Goal: Communication & Community: Connect with others

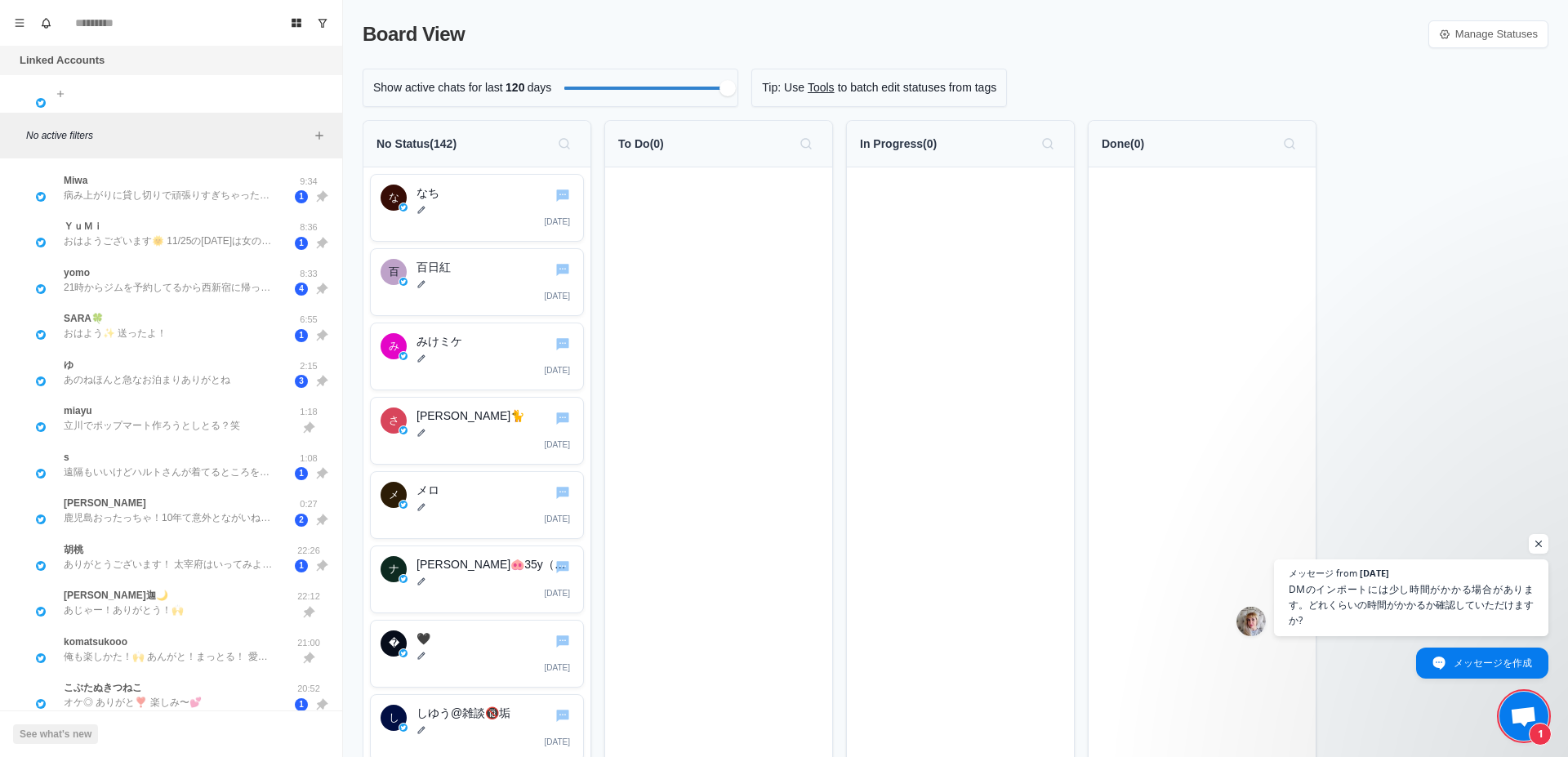
scroll to position [293, 0]
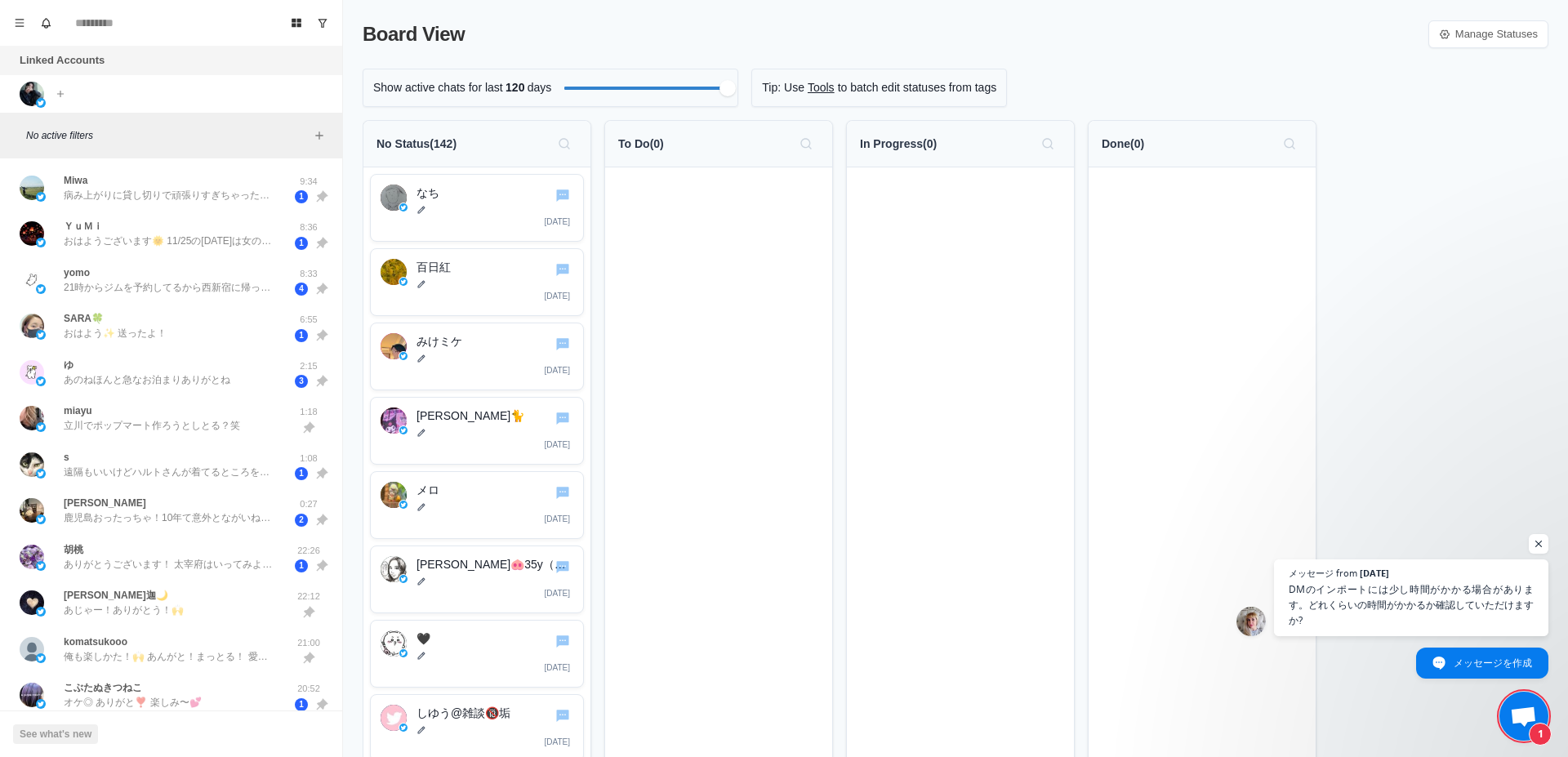
click at [1524, 708] on span "チャットを開く" at bounding box center [1523, 718] width 27 height 23
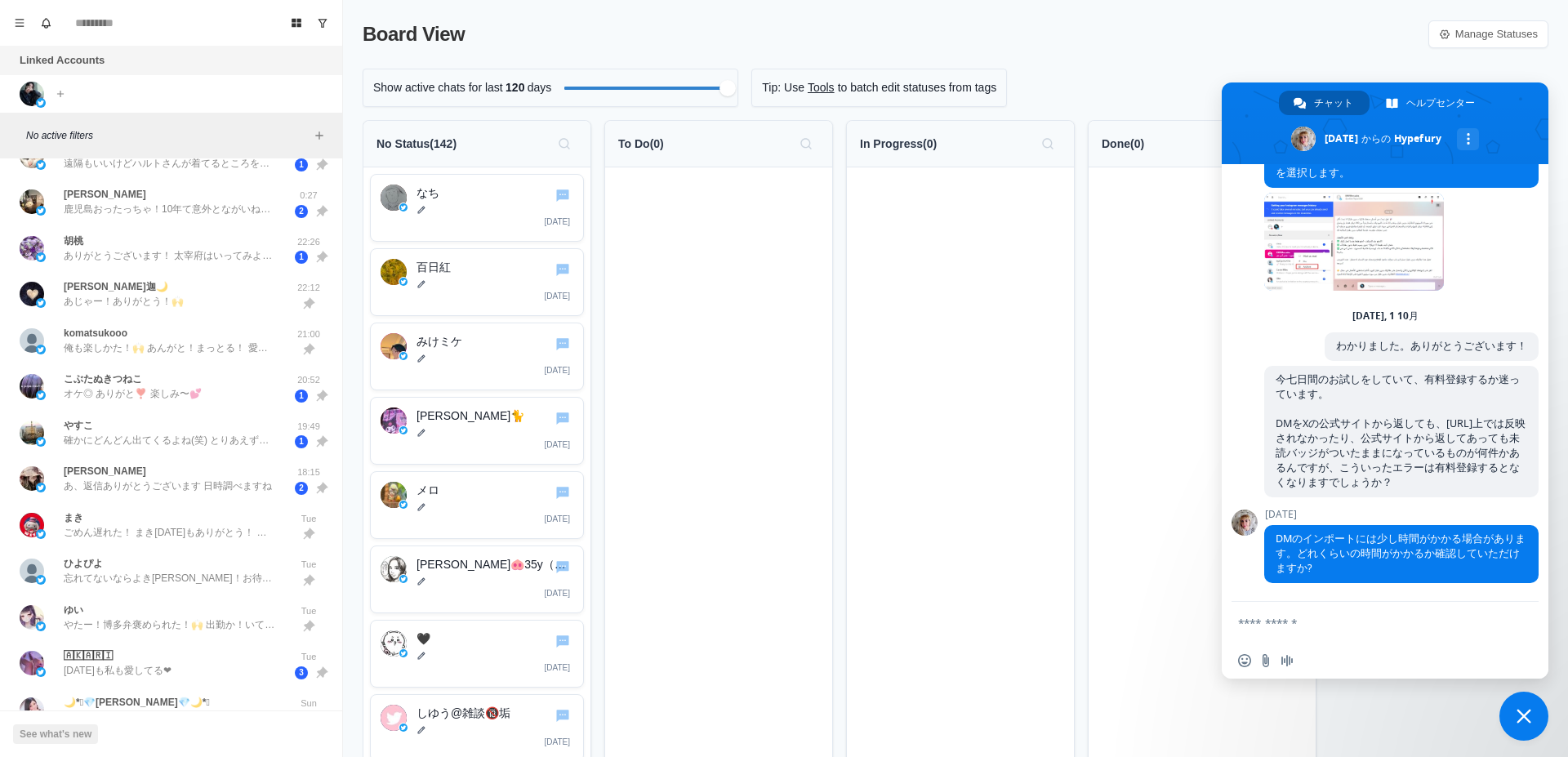
scroll to position [458, 0]
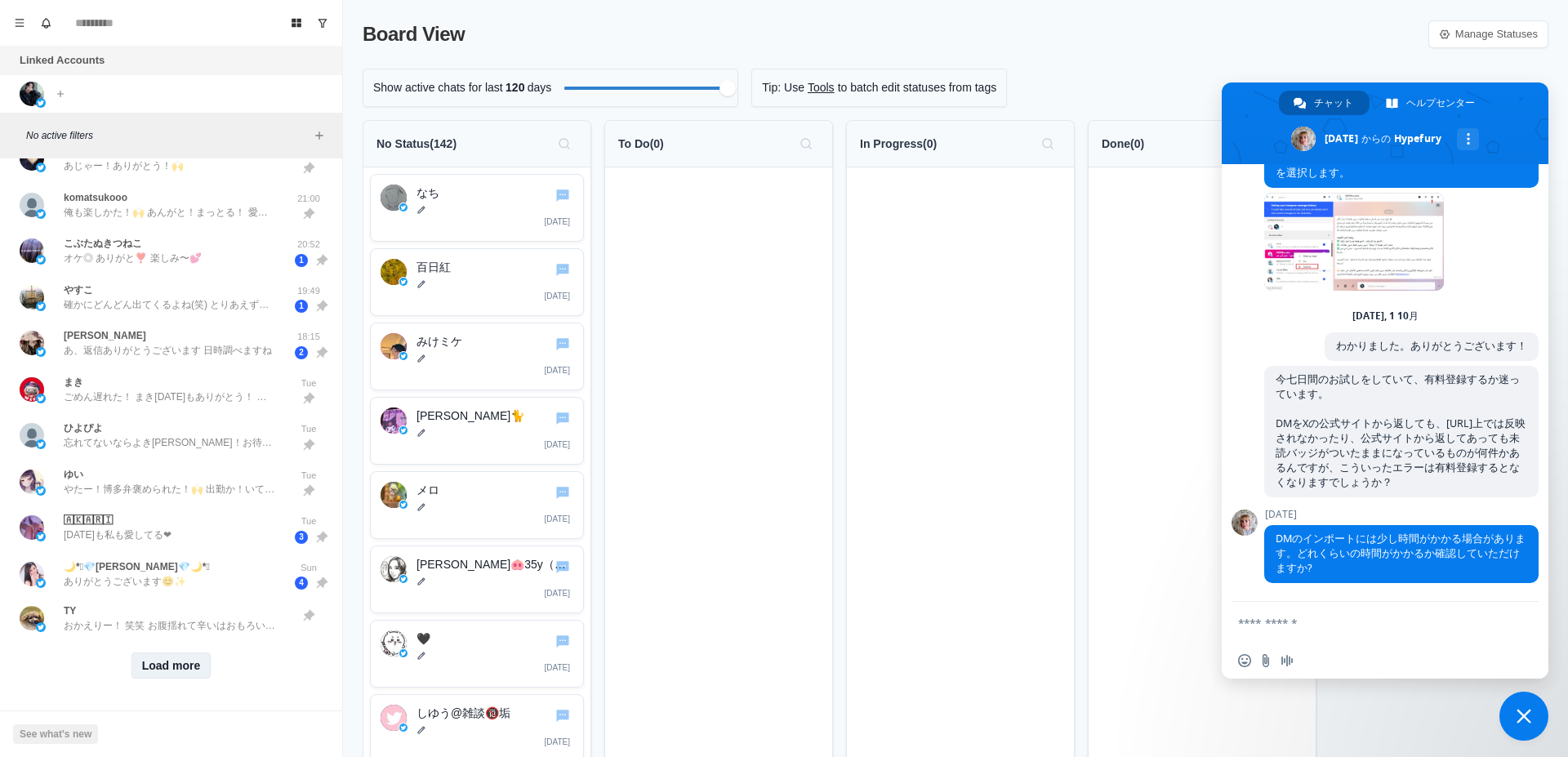
click at [181, 652] on button "Load more" at bounding box center [171, 665] width 80 height 26
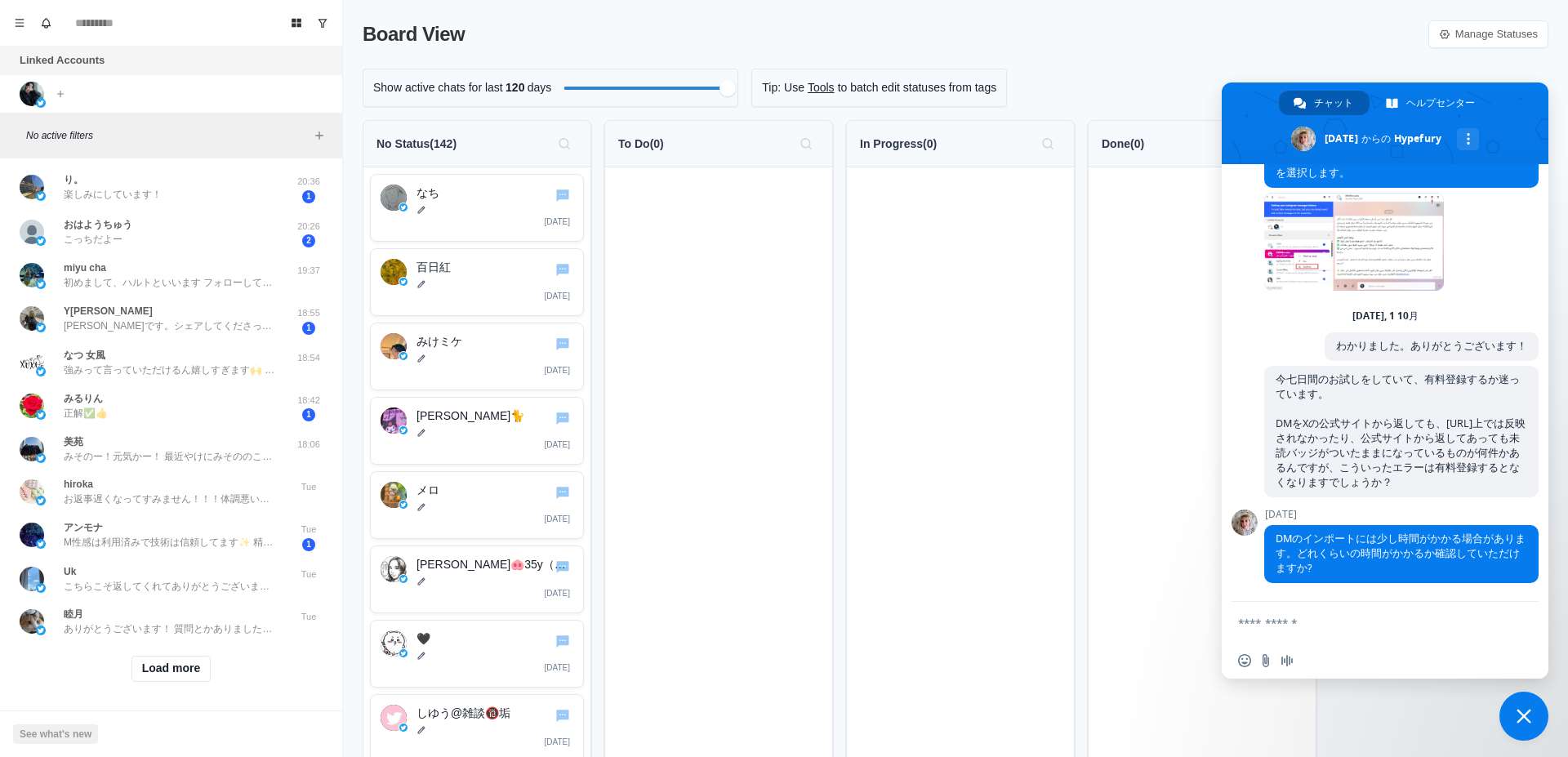
scroll to position [1334, 0]
click at [183, 653] on button "Load more" at bounding box center [171, 666] width 80 height 26
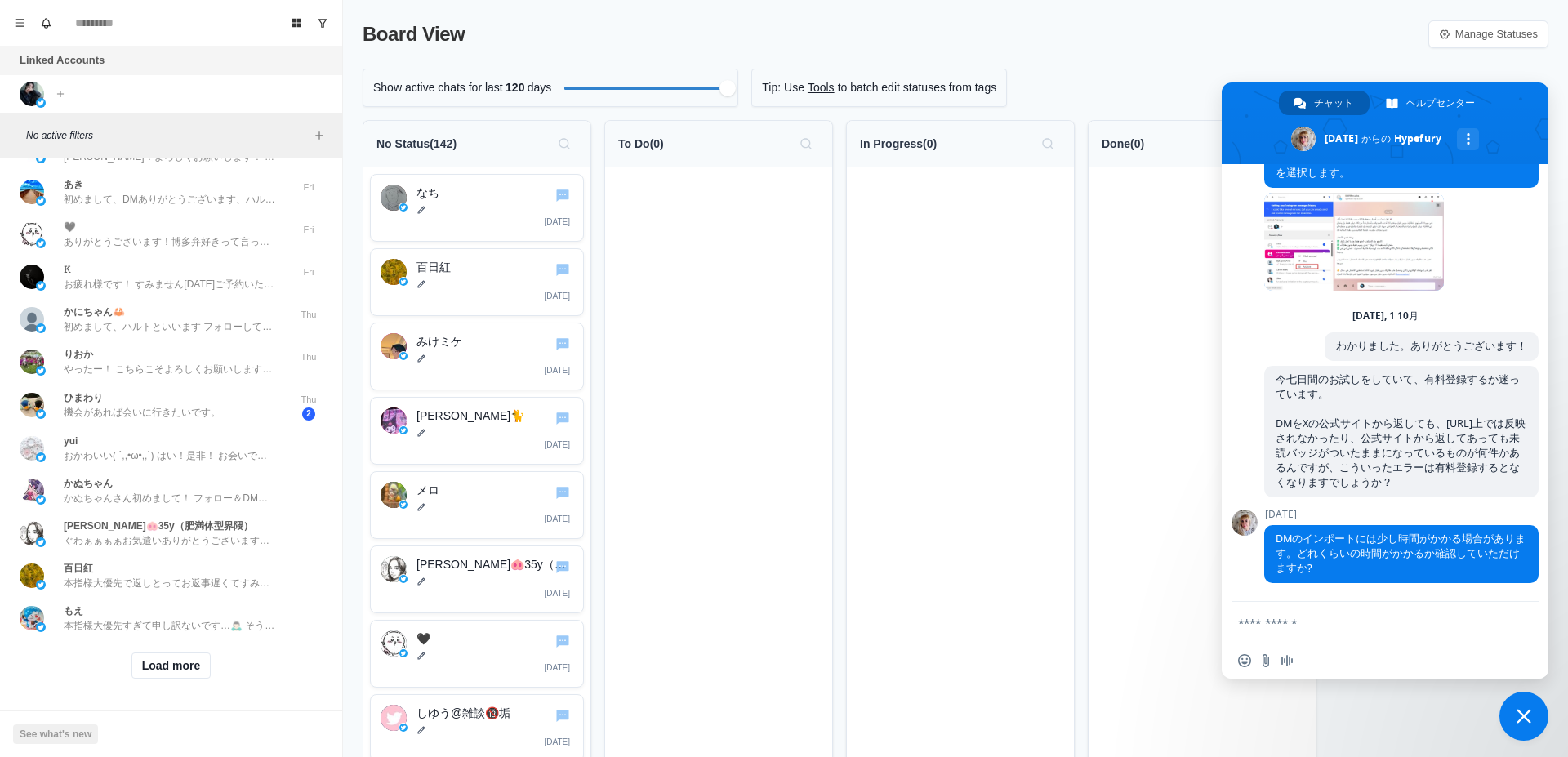
scroll to position [2186, 0]
click at [165, 652] on button "Load more" at bounding box center [171, 665] width 80 height 26
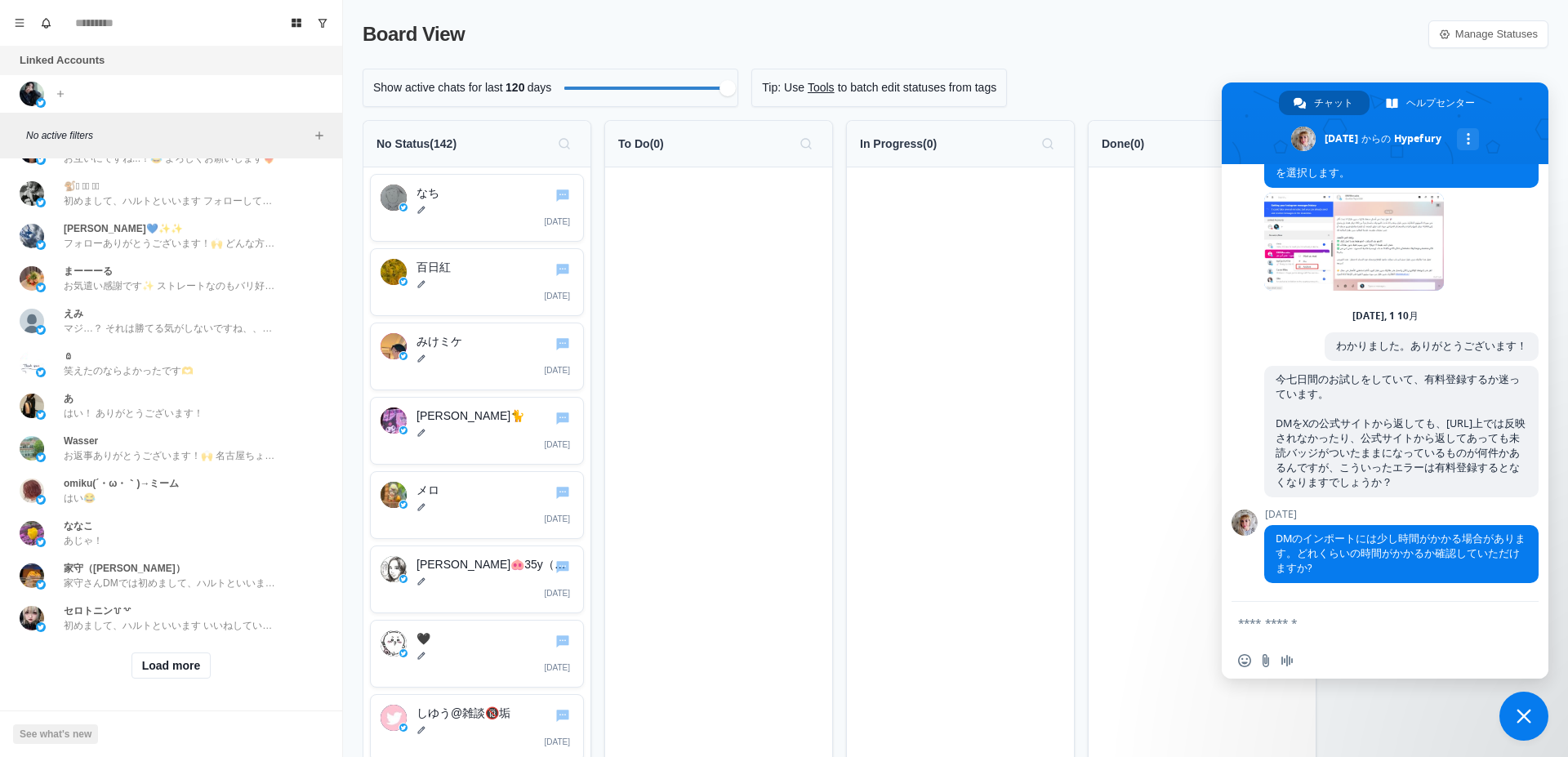
scroll to position [3035, 0]
click at [183, 652] on button "Load more" at bounding box center [171, 665] width 80 height 26
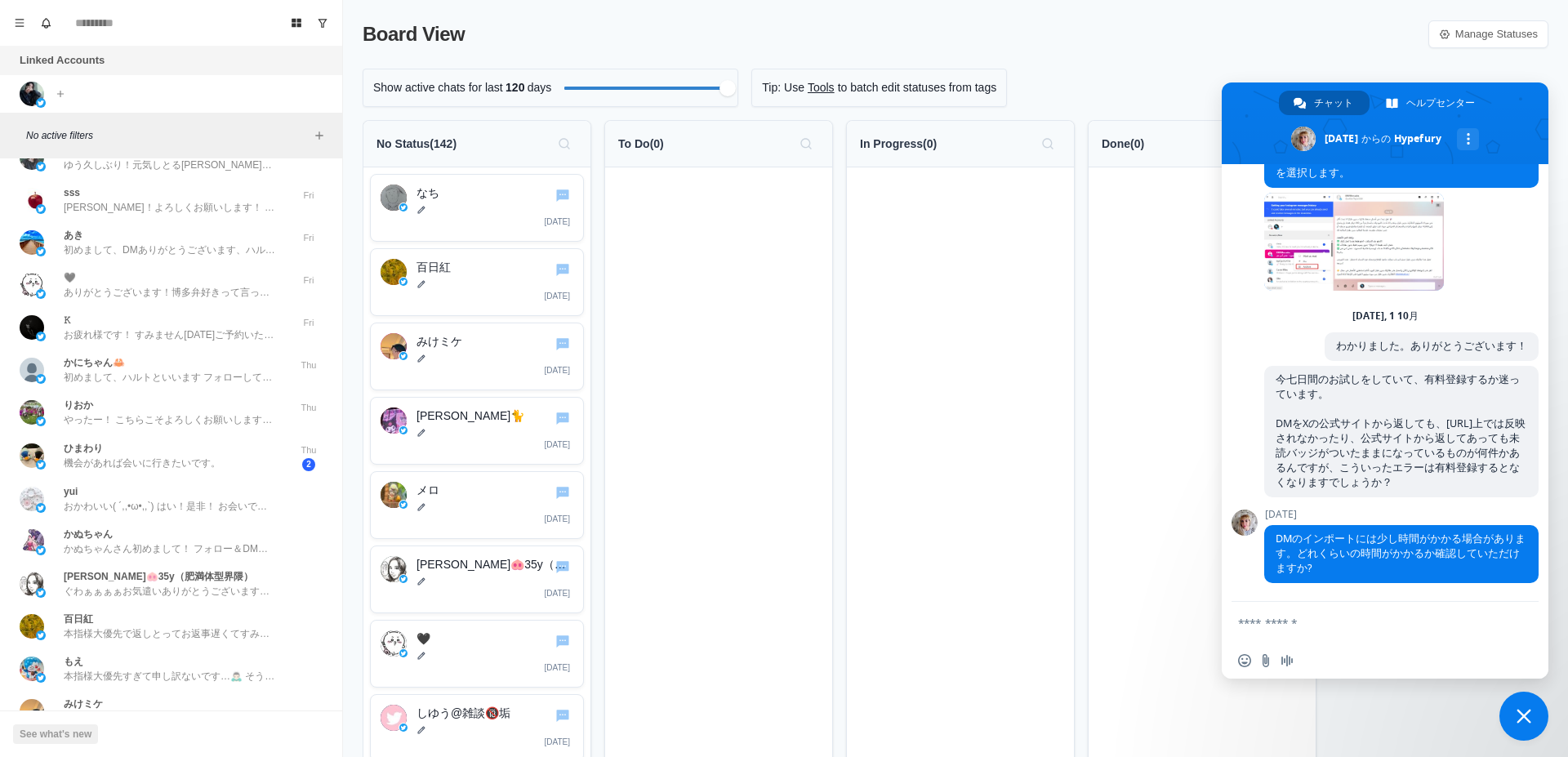
scroll to position [2109, 0]
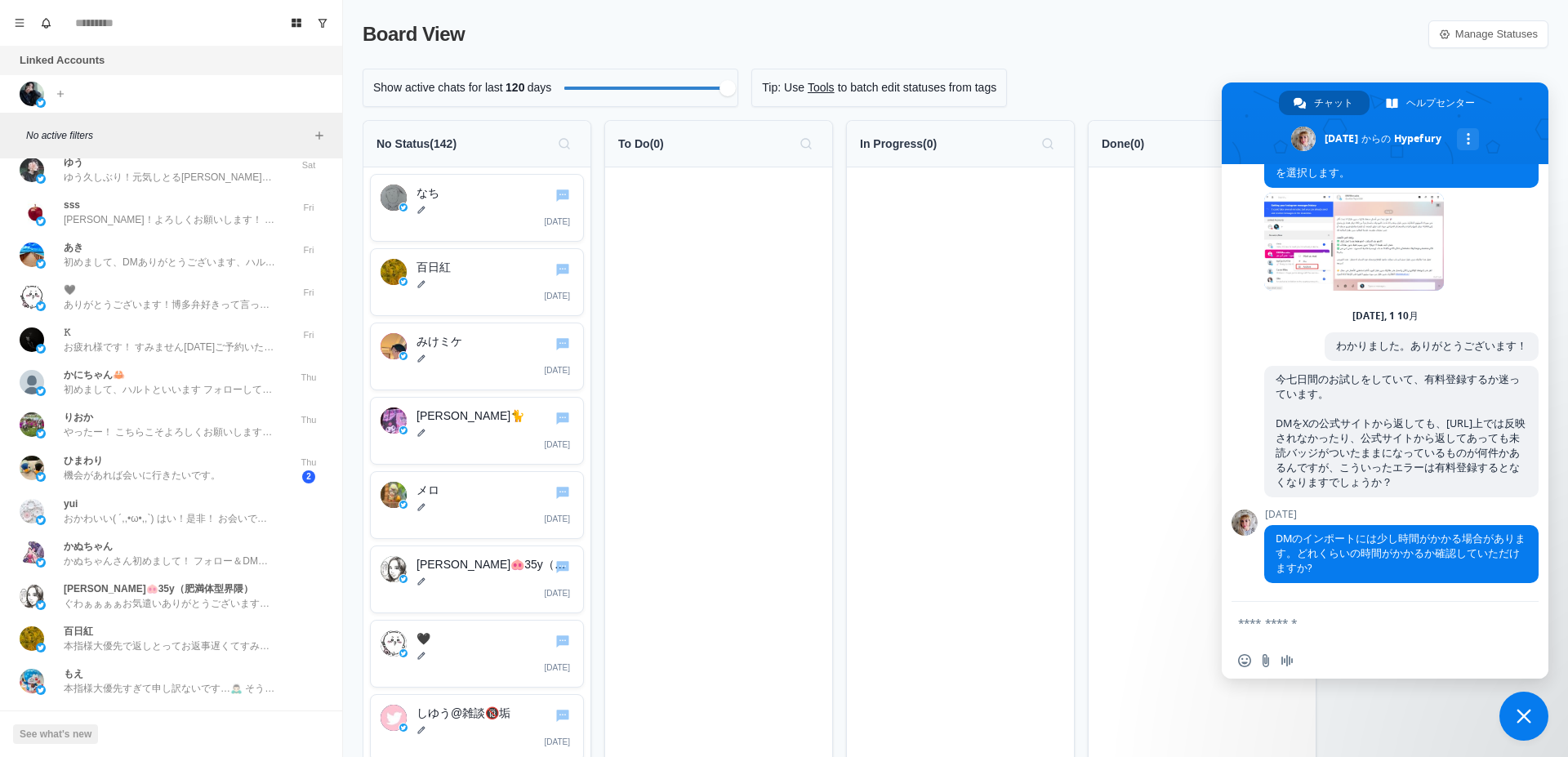
click at [200, 458] on div "ひまわり 機会があれば会いに行きたいです。" at bounding box center [142, 468] width 157 height 30
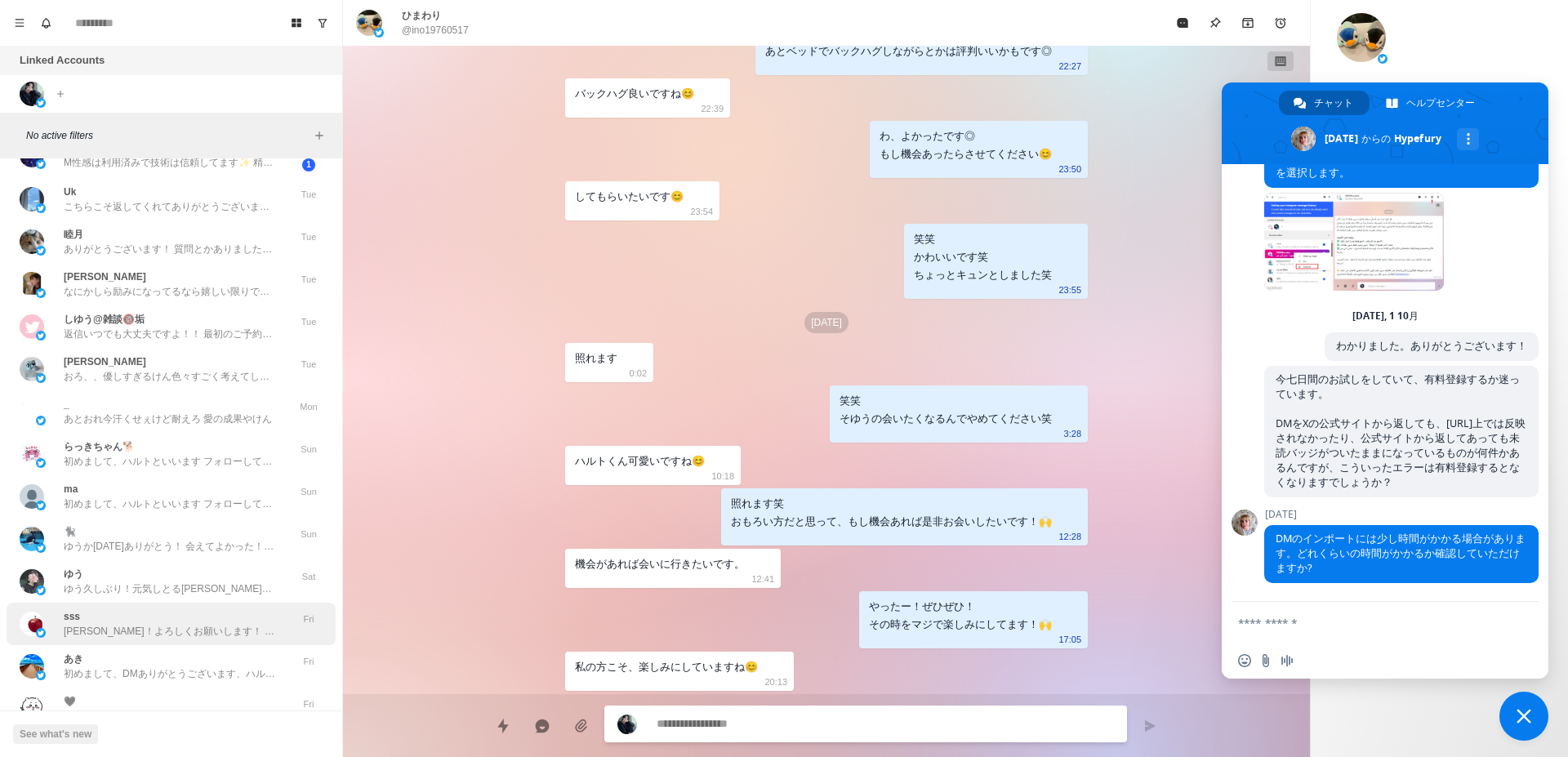
scroll to position [1594, 0]
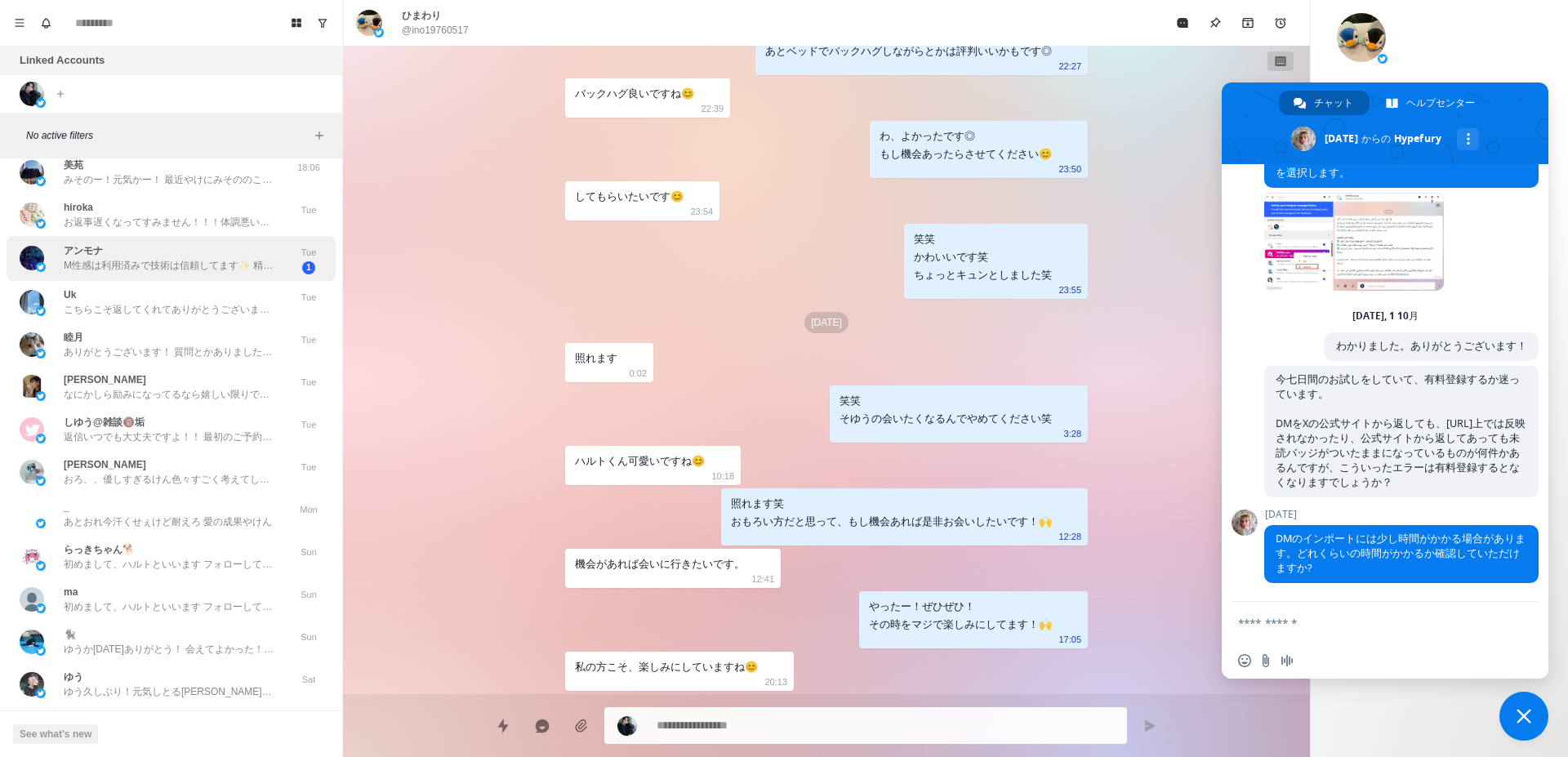
click at [157, 270] on p "M性感は利用済みで技術は信頼してます✨ 精神的に追い込まれるのも、 かなり痕が残る加虐も好みます DMの雰囲気だとおそらく良いキャストさんなんだろうなというの…" at bounding box center [170, 266] width 213 height 15
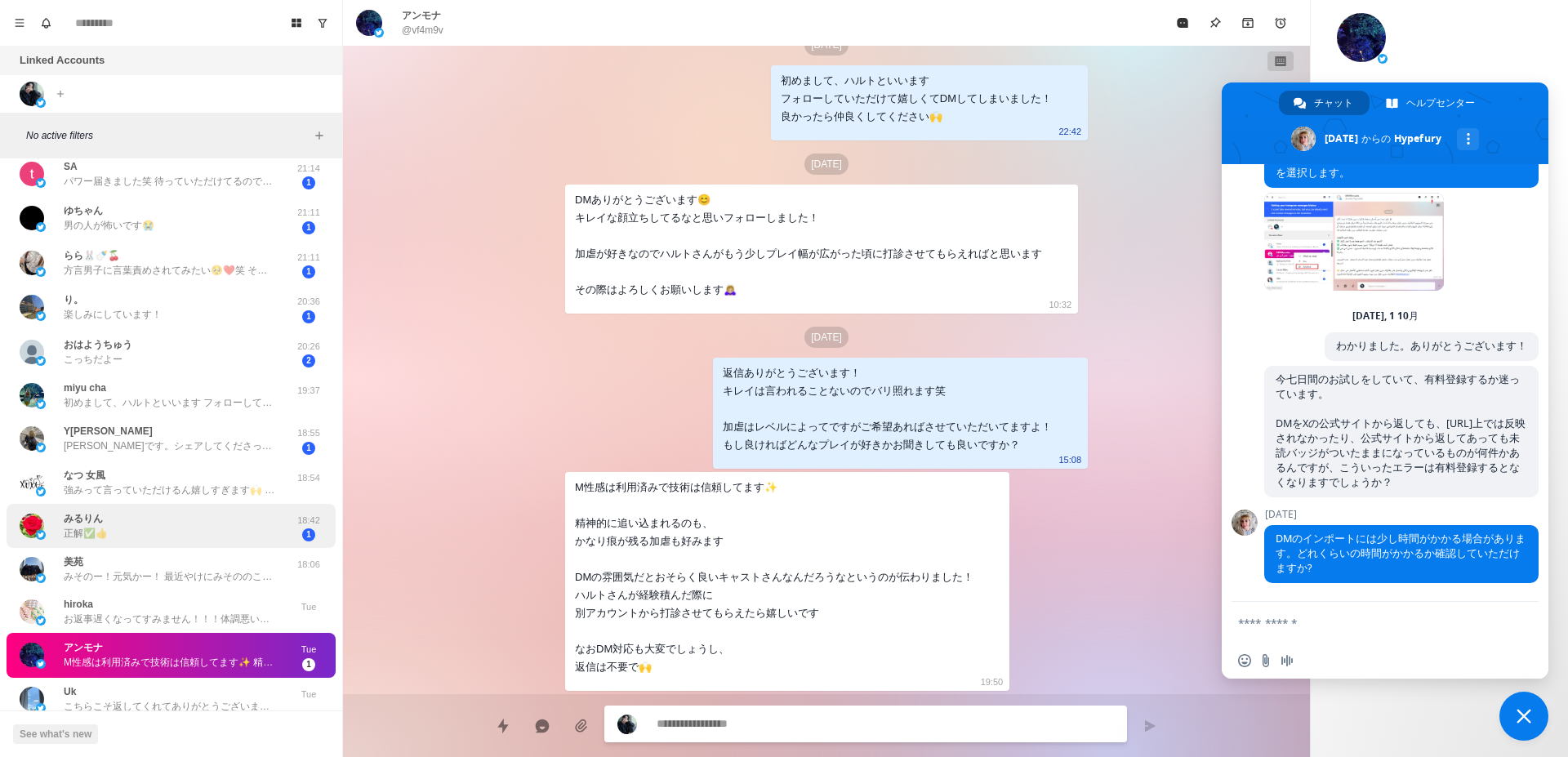
scroll to position [1183, 0]
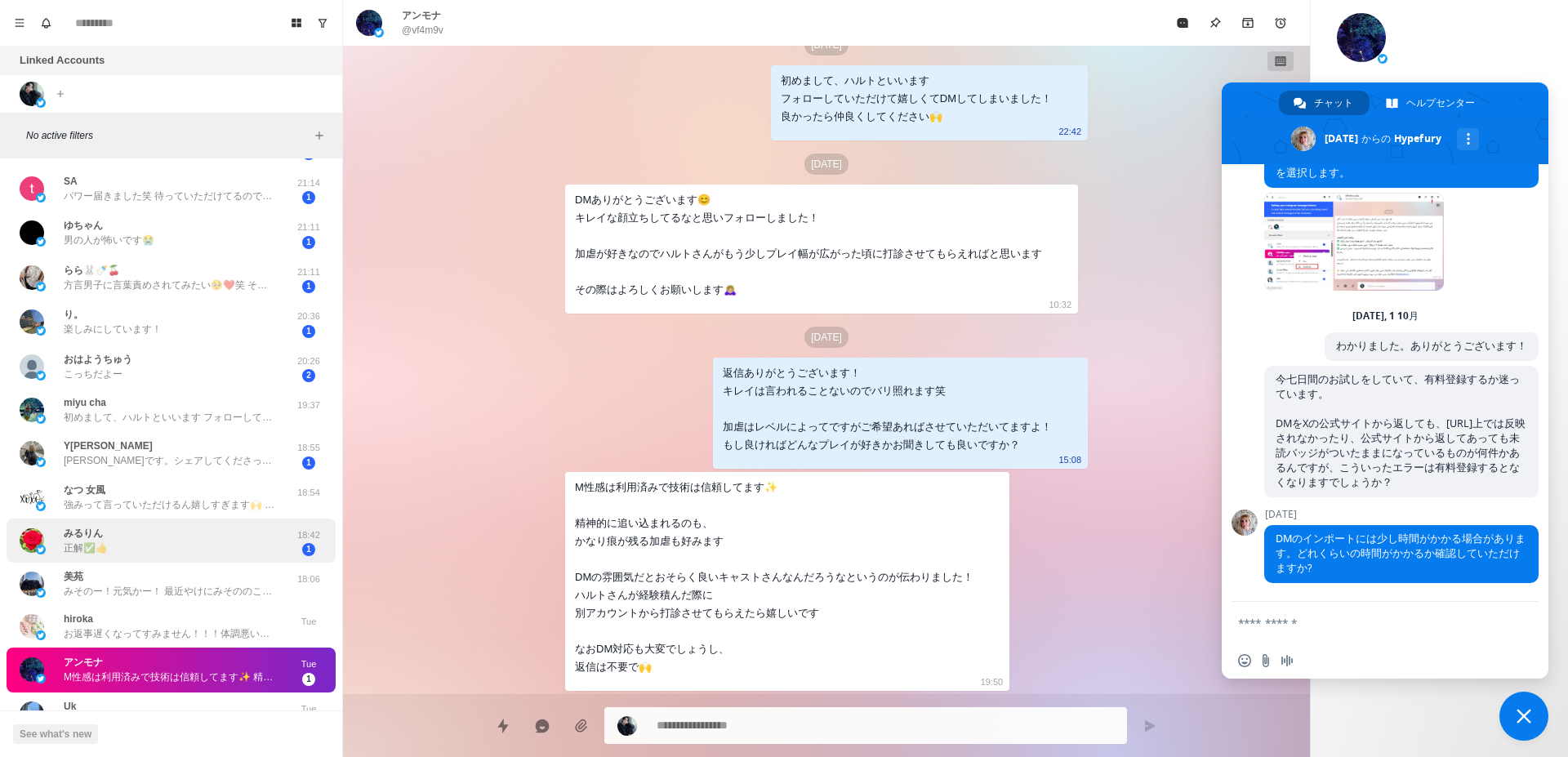
click at [162, 349] on div "︎︎︎︎おはようちゅう こっちだよー 20:26 2" at bounding box center [171, 367] width 329 height 45
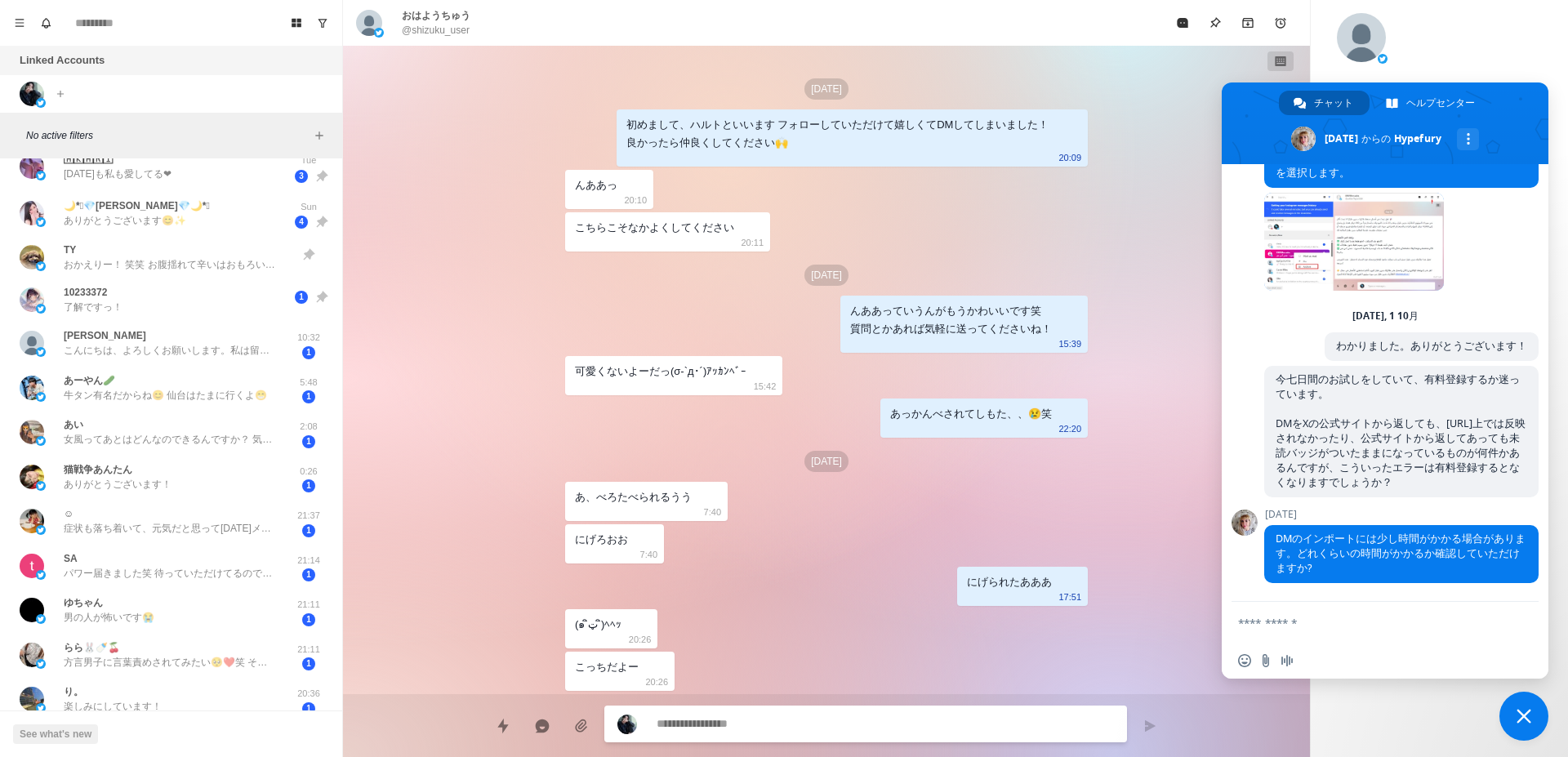
scroll to position [771, 0]
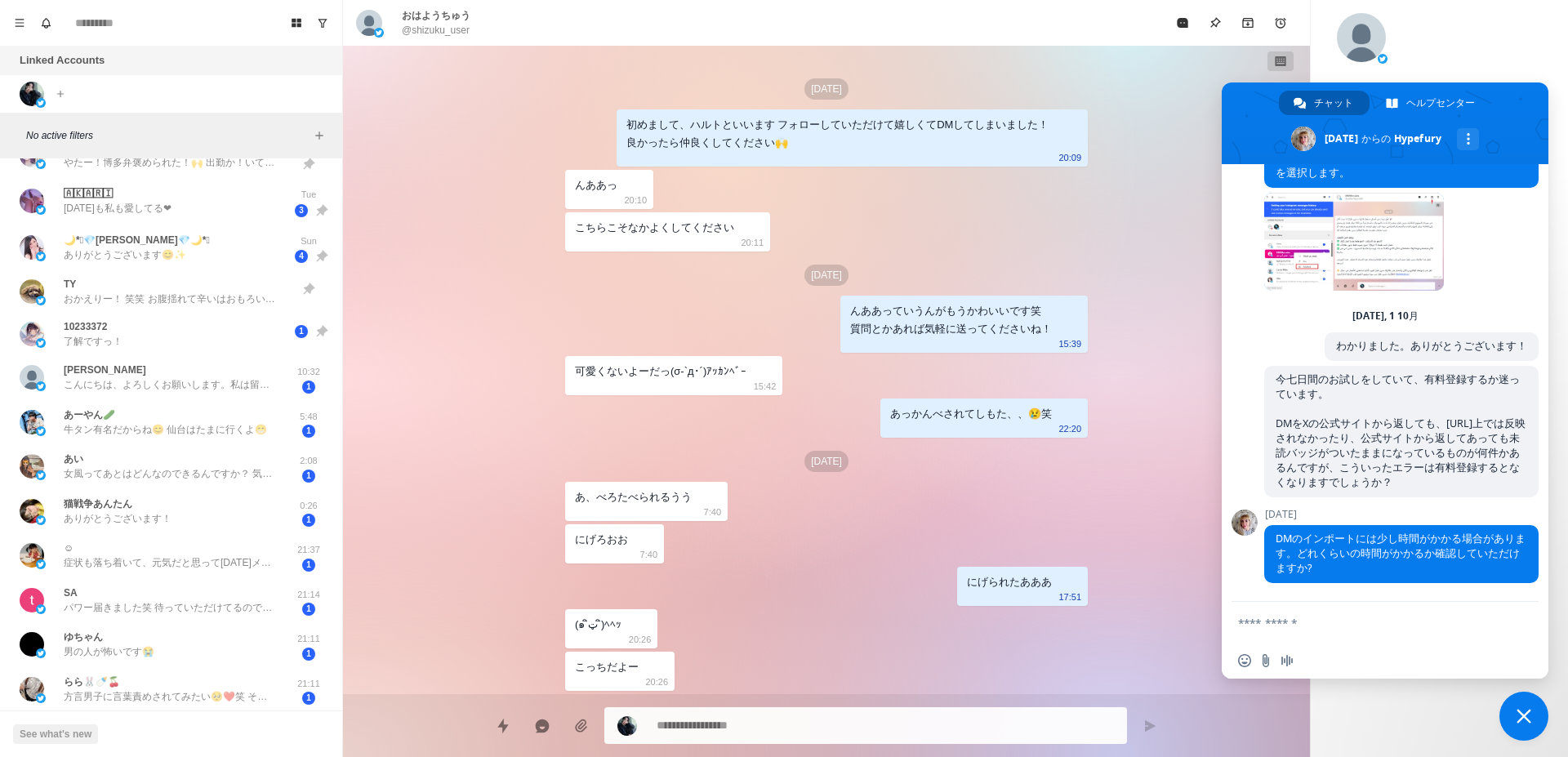
click at [112, 353] on div "10233372 了解ですっ！ 1" at bounding box center [171, 334] width 329 height 43
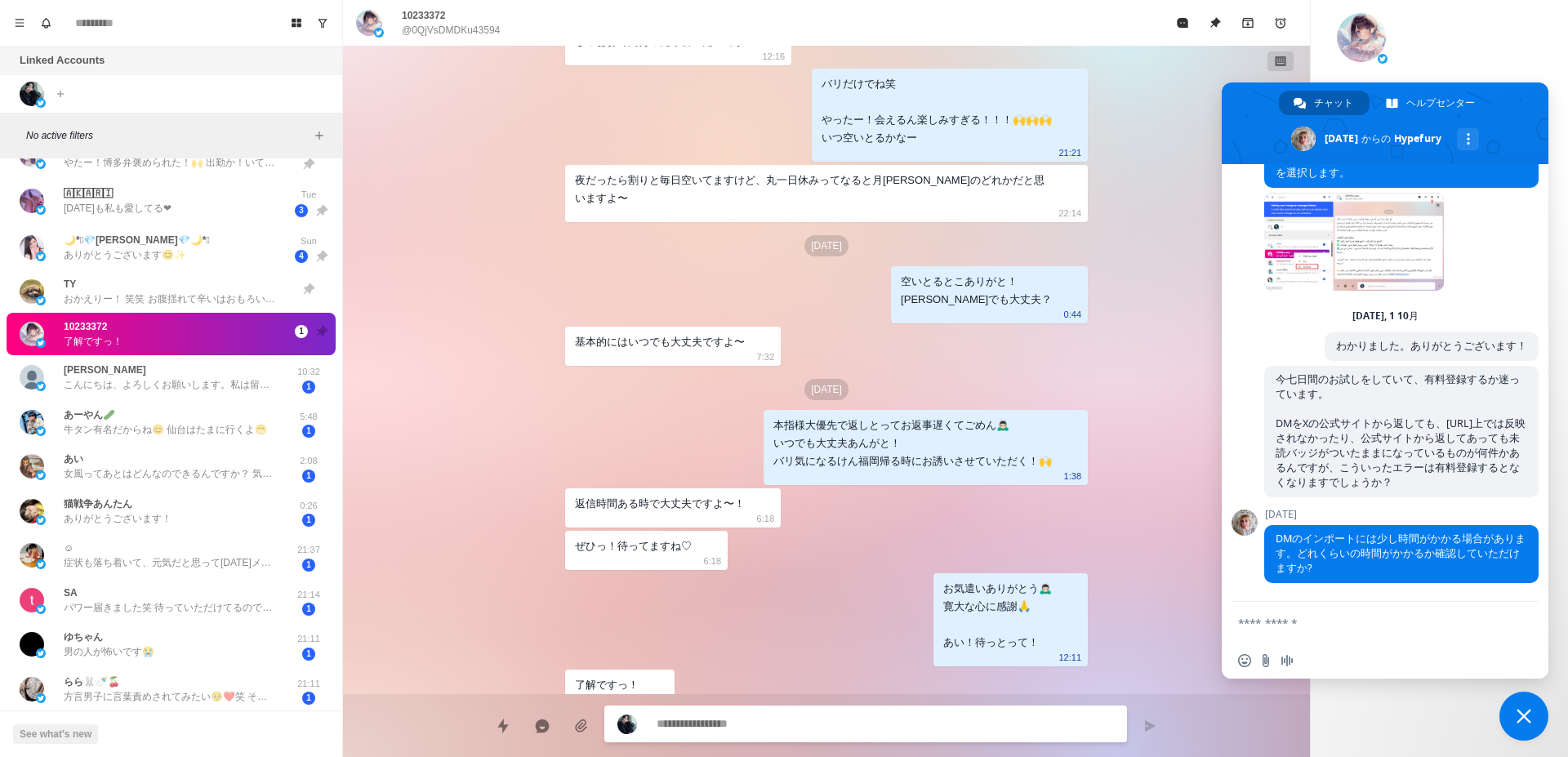
scroll to position [668, 0]
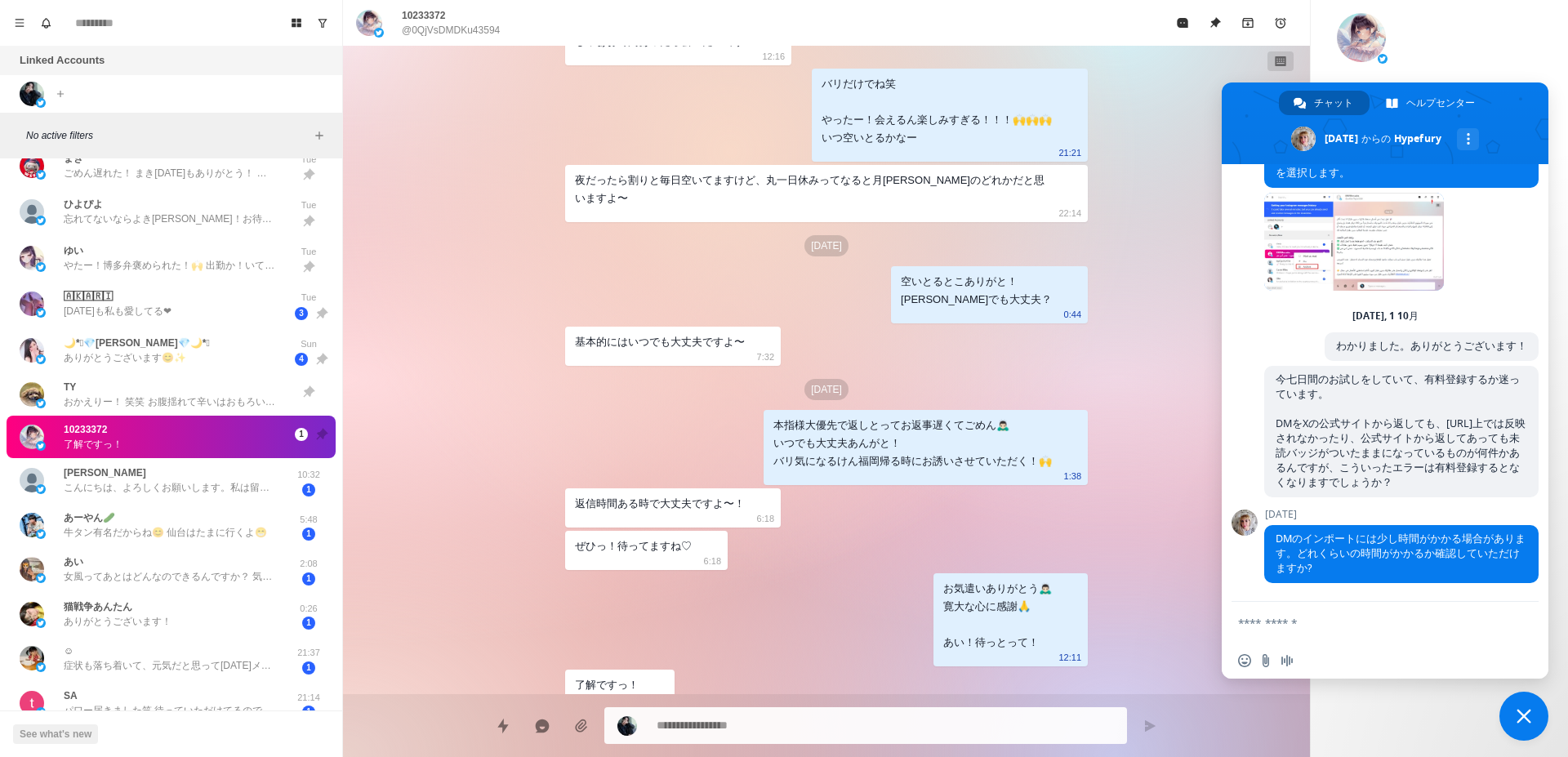
click at [112, 353] on p "ありがとうございます😊✨" at bounding box center [124, 358] width 123 height 15
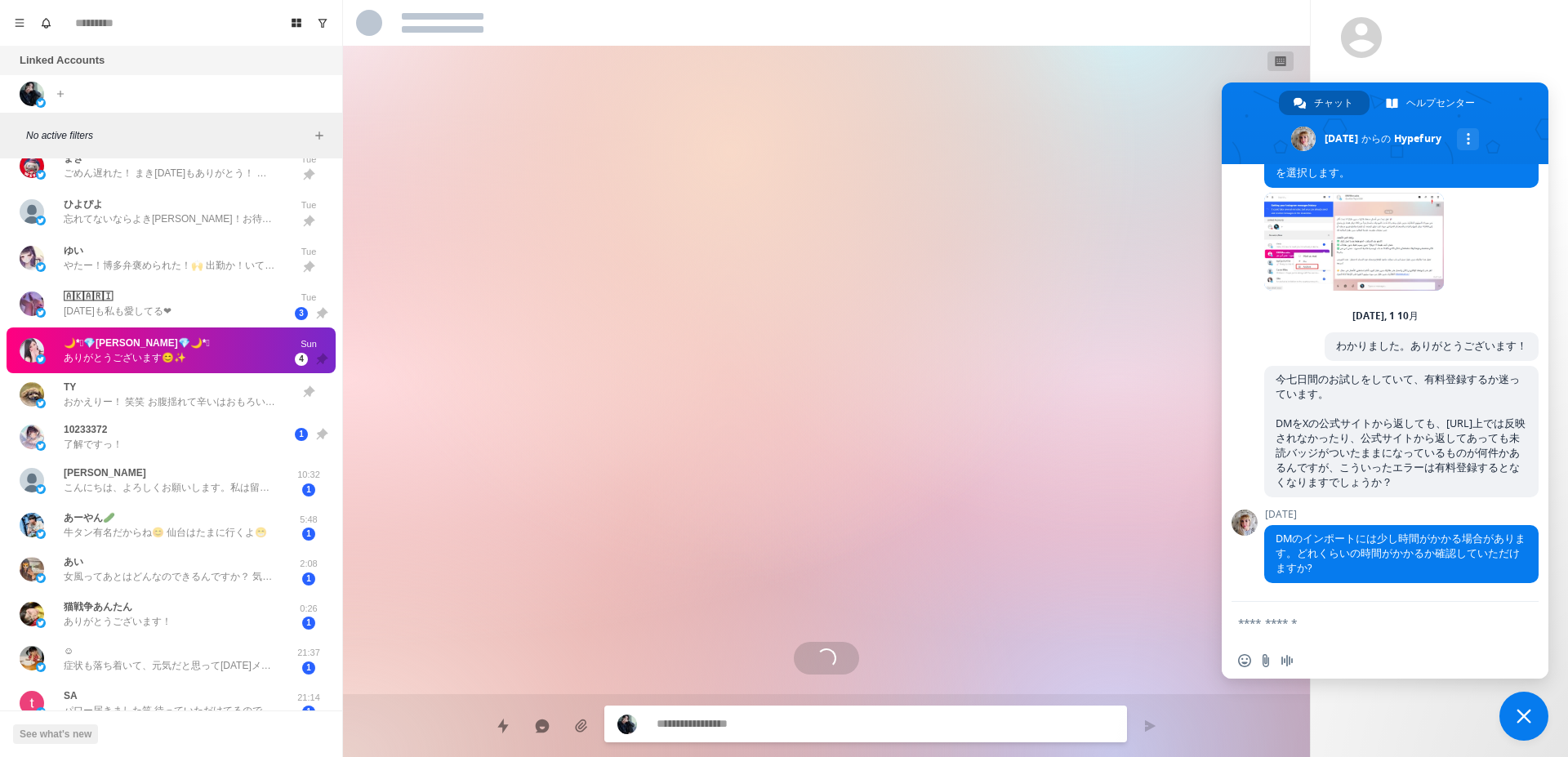
scroll to position [113, 0]
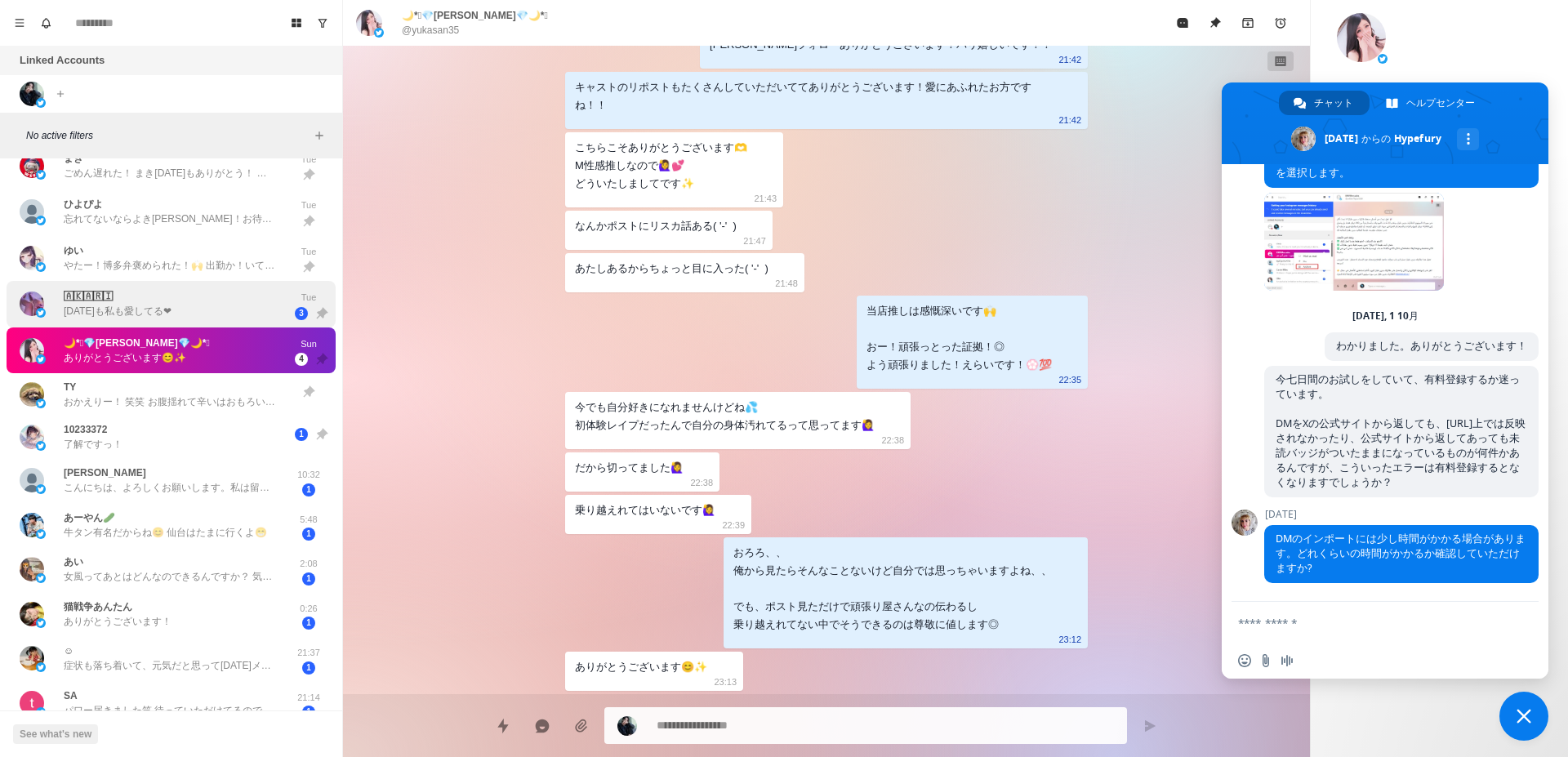
click at [114, 316] on p "[DATE]も私も愛してる❤︎" at bounding box center [117, 311] width 108 height 15
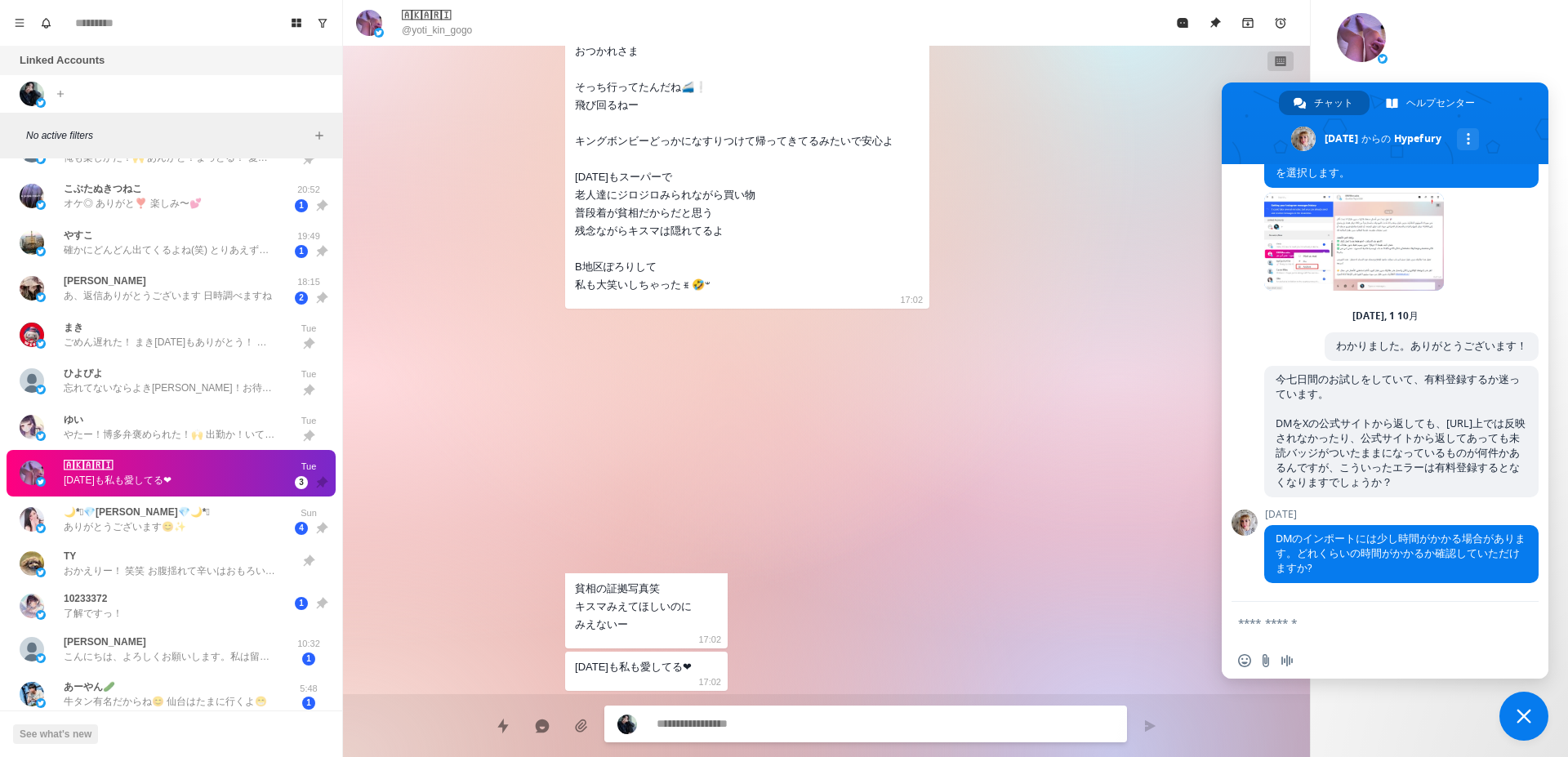
scroll to position [463, 0]
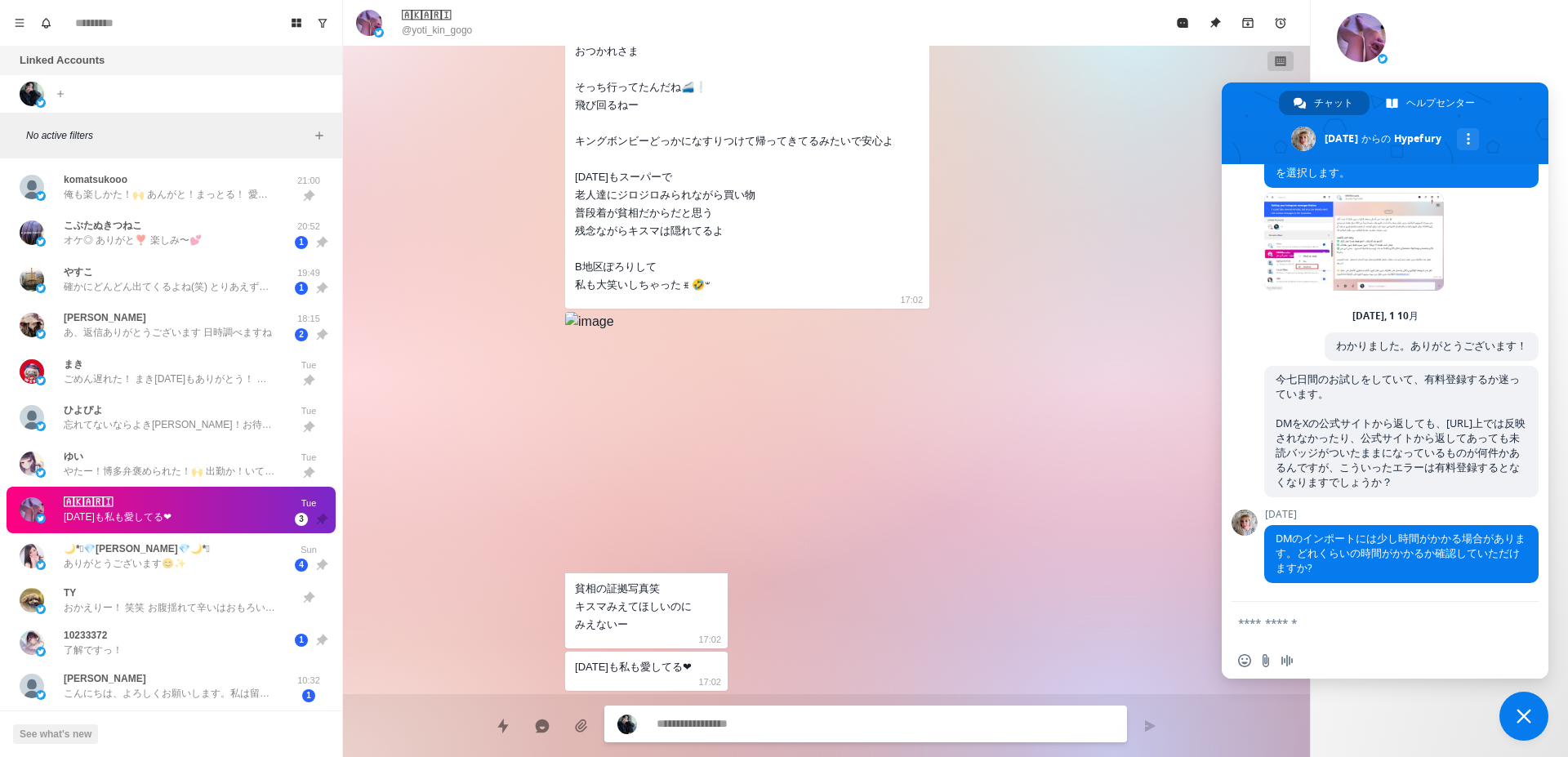
click at [114, 316] on div "[PERSON_NAME] あ、返信ありがとうございます 日時調べますね" at bounding box center [167, 325] width 209 height 30
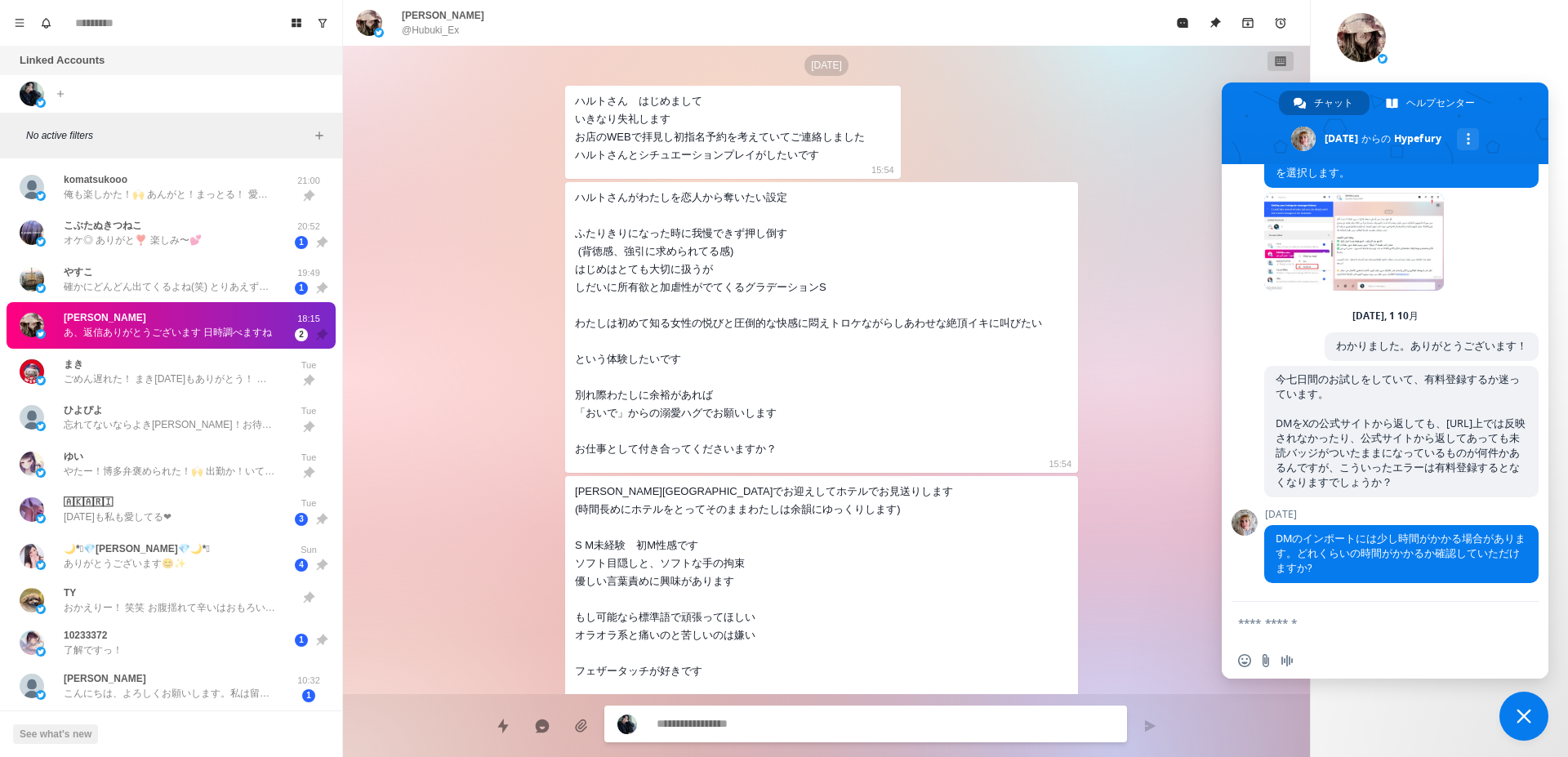
scroll to position [0, 0]
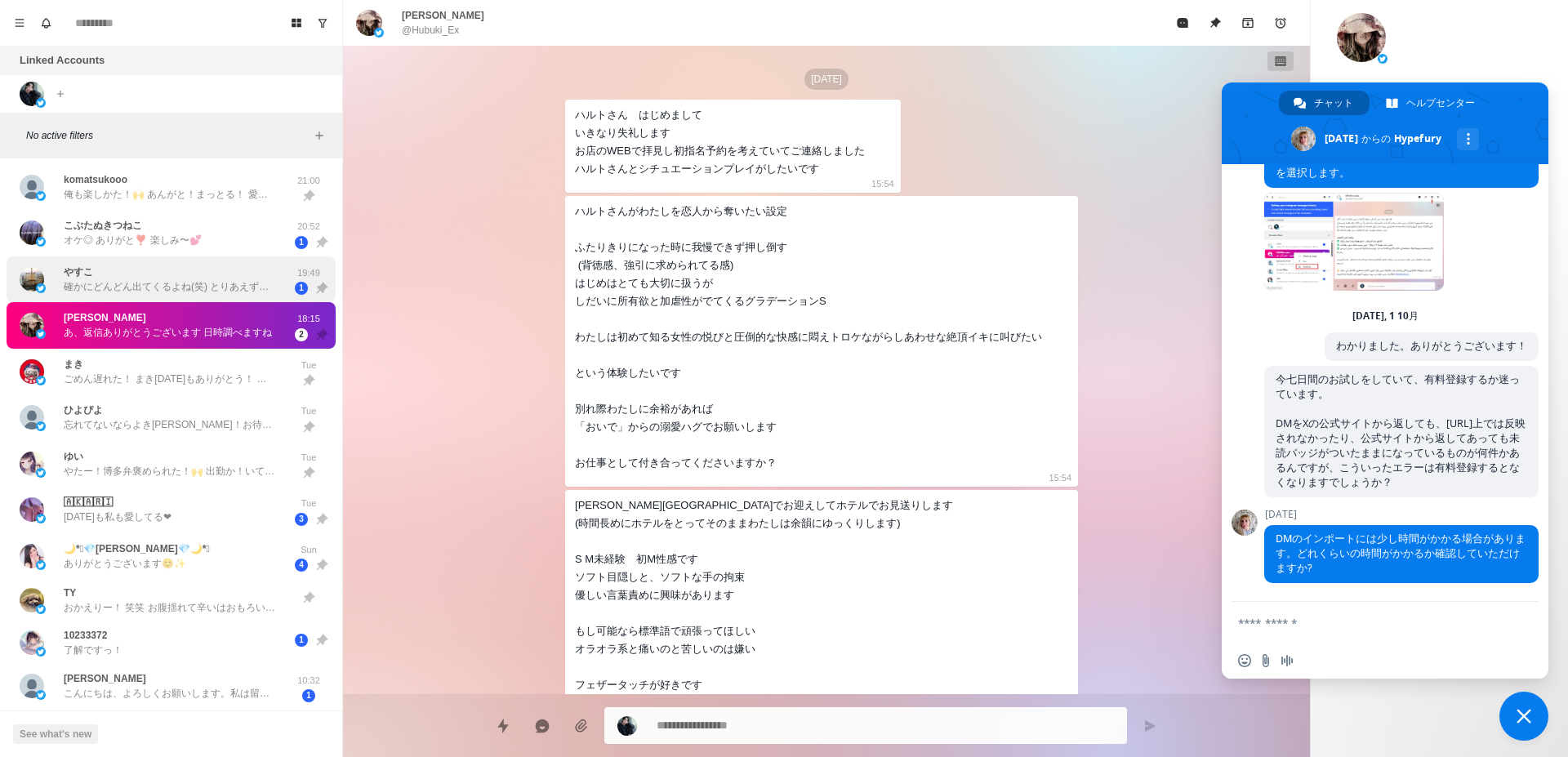
click at [226, 293] on p "確かにどんどん出てくるよね(笑) とりあえずは中イキと玩具かね(笑) 大丈夫！ 当初の予定通りその次の週、空いてれば🈳 どれか本指名イベント使いたいなぁ🤔 前…" at bounding box center [170, 287] width 213 height 15
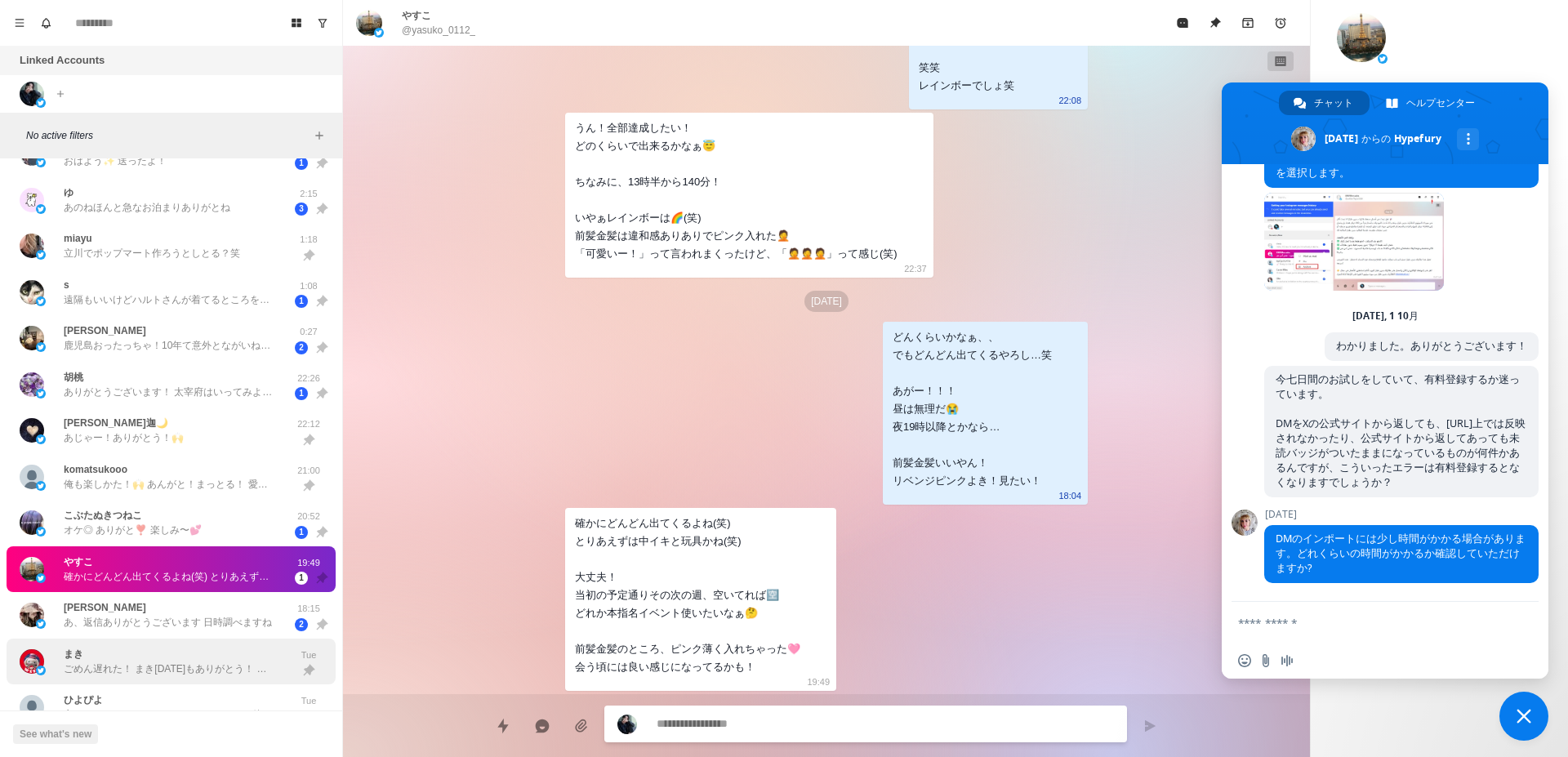
scroll to position [153, 0]
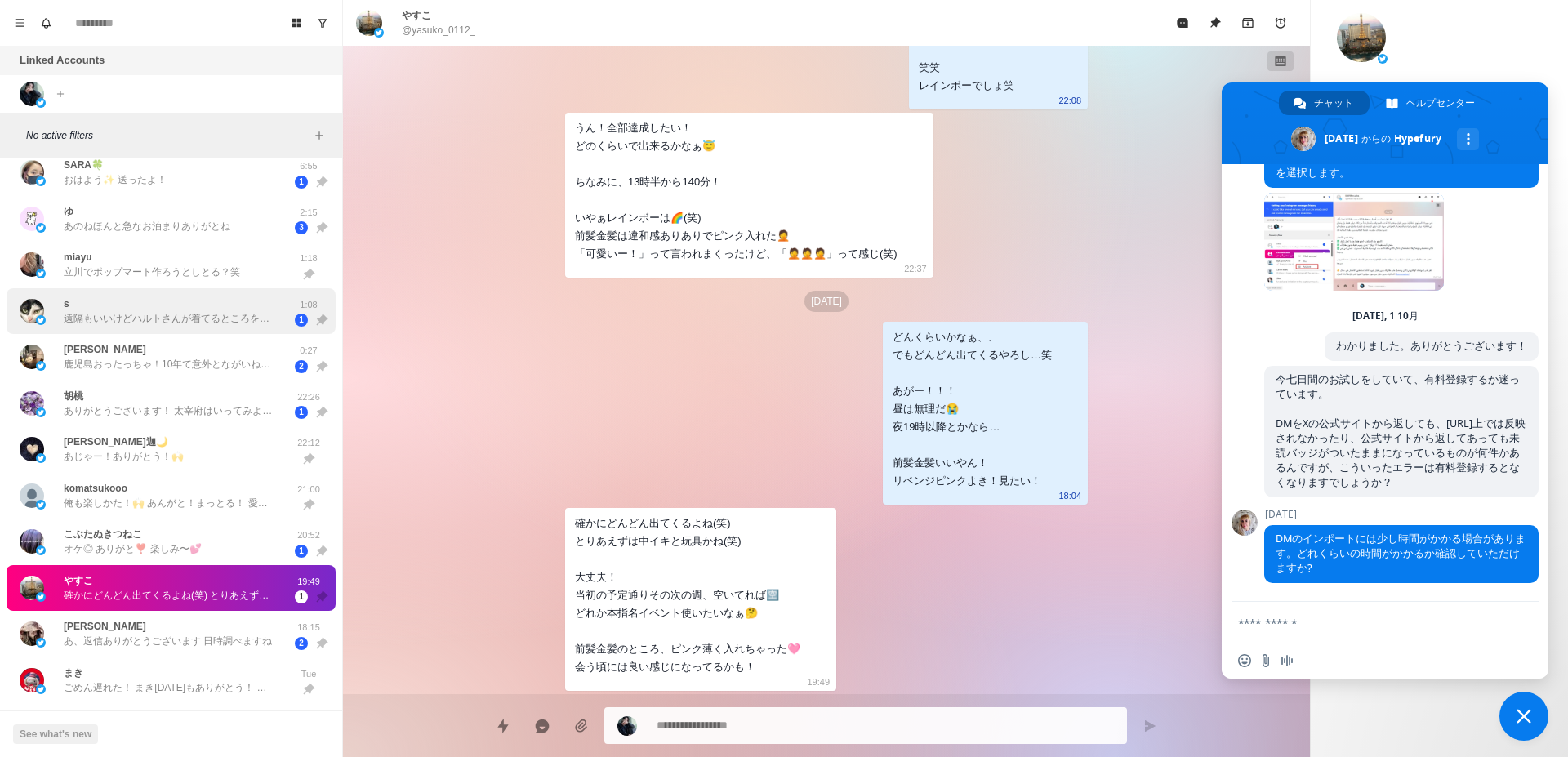
click at [245, 324] on p "遠隔もいいけどハルトさんが着てるところを見れないから…🥺 くすぐりとくすぐり責めは違うんですか…！？" at bounding box center [170, 318] width 213 height 15
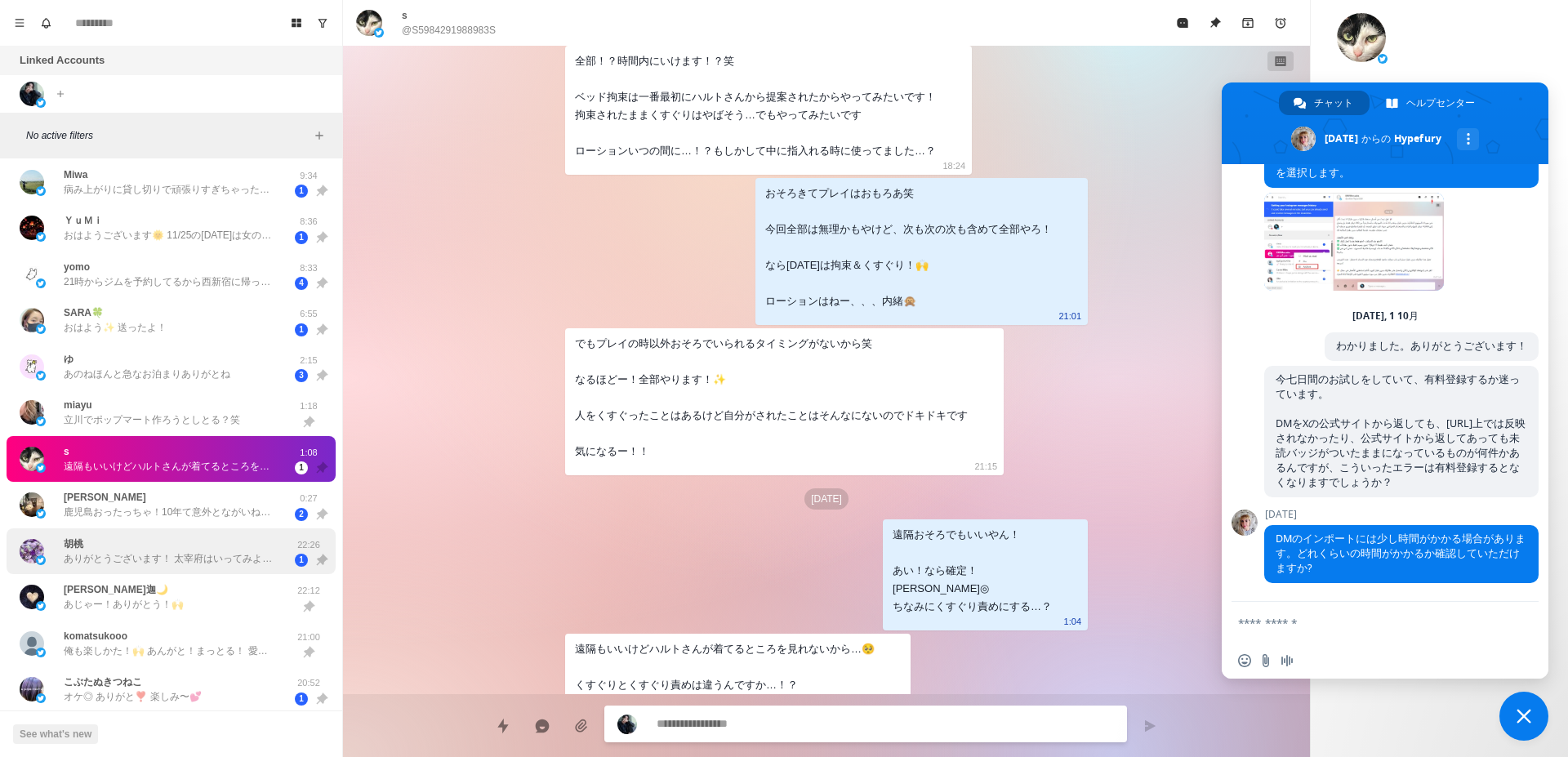
scroll to position [0, 0]
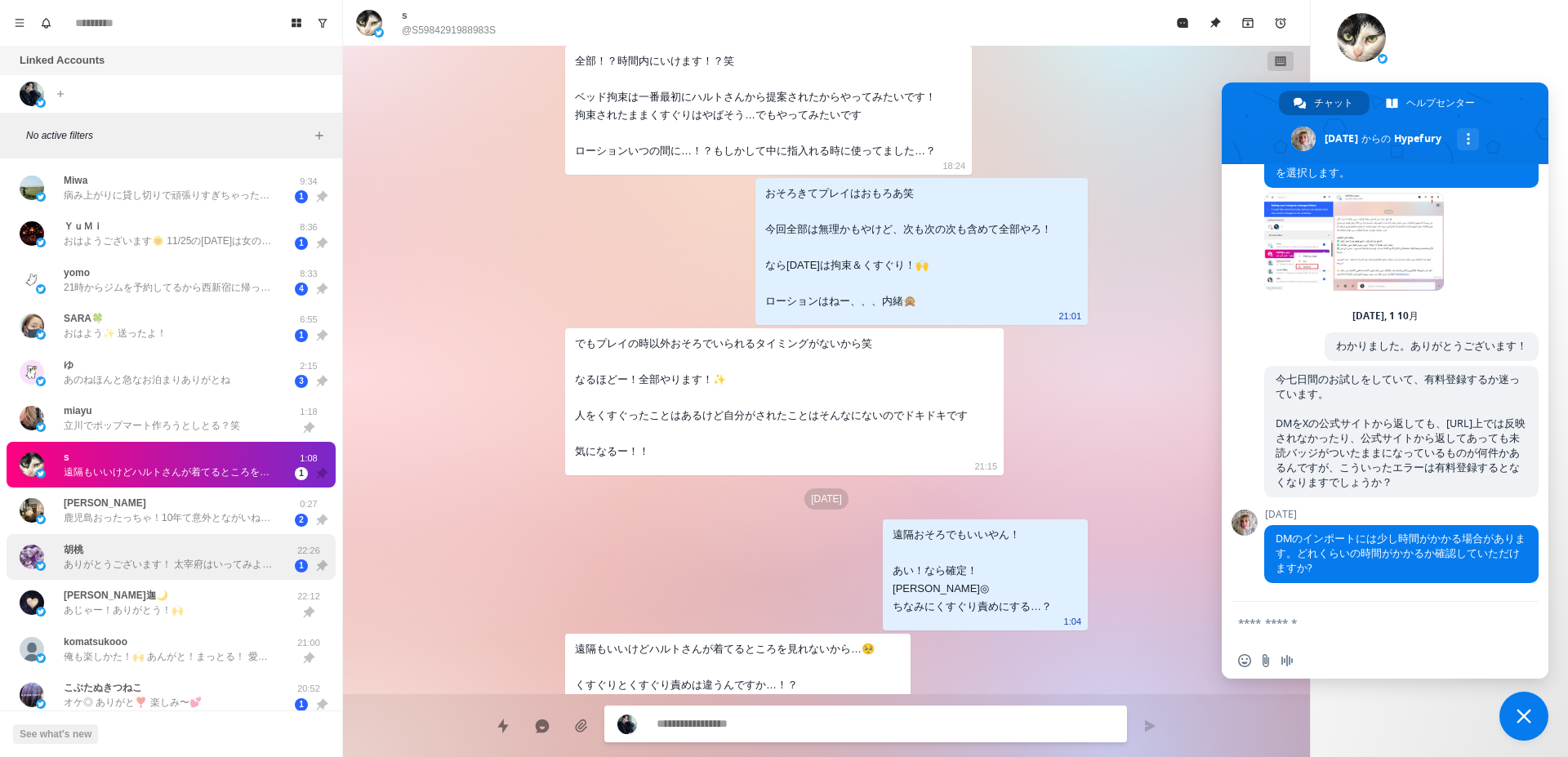
click at [199, 388] on div "ゆ あのねほんと急なお泊まりありがとね 2:15 3" at bounding box center [171, 373] width 329 height 46
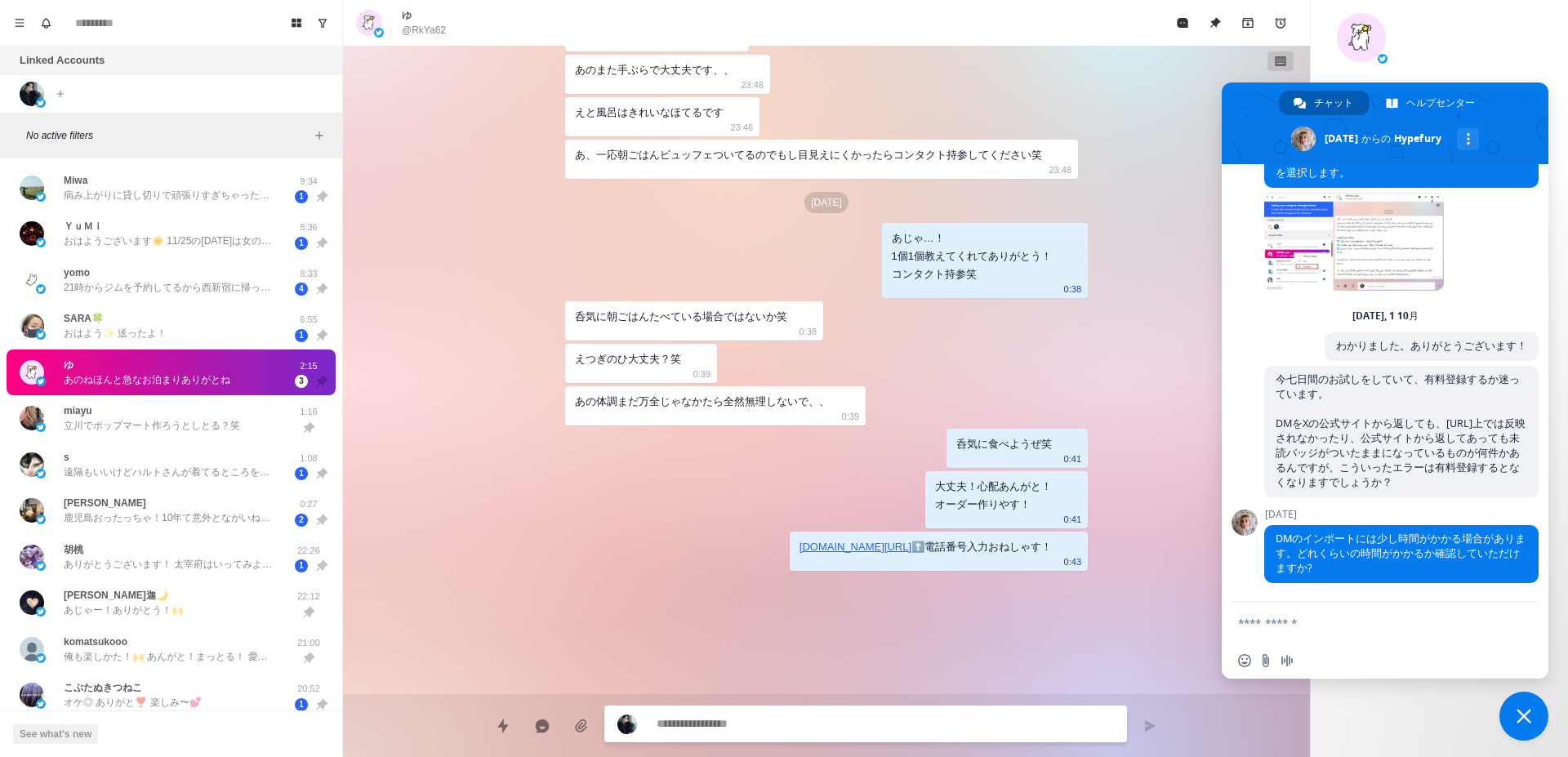
scroll to position [863, 0]
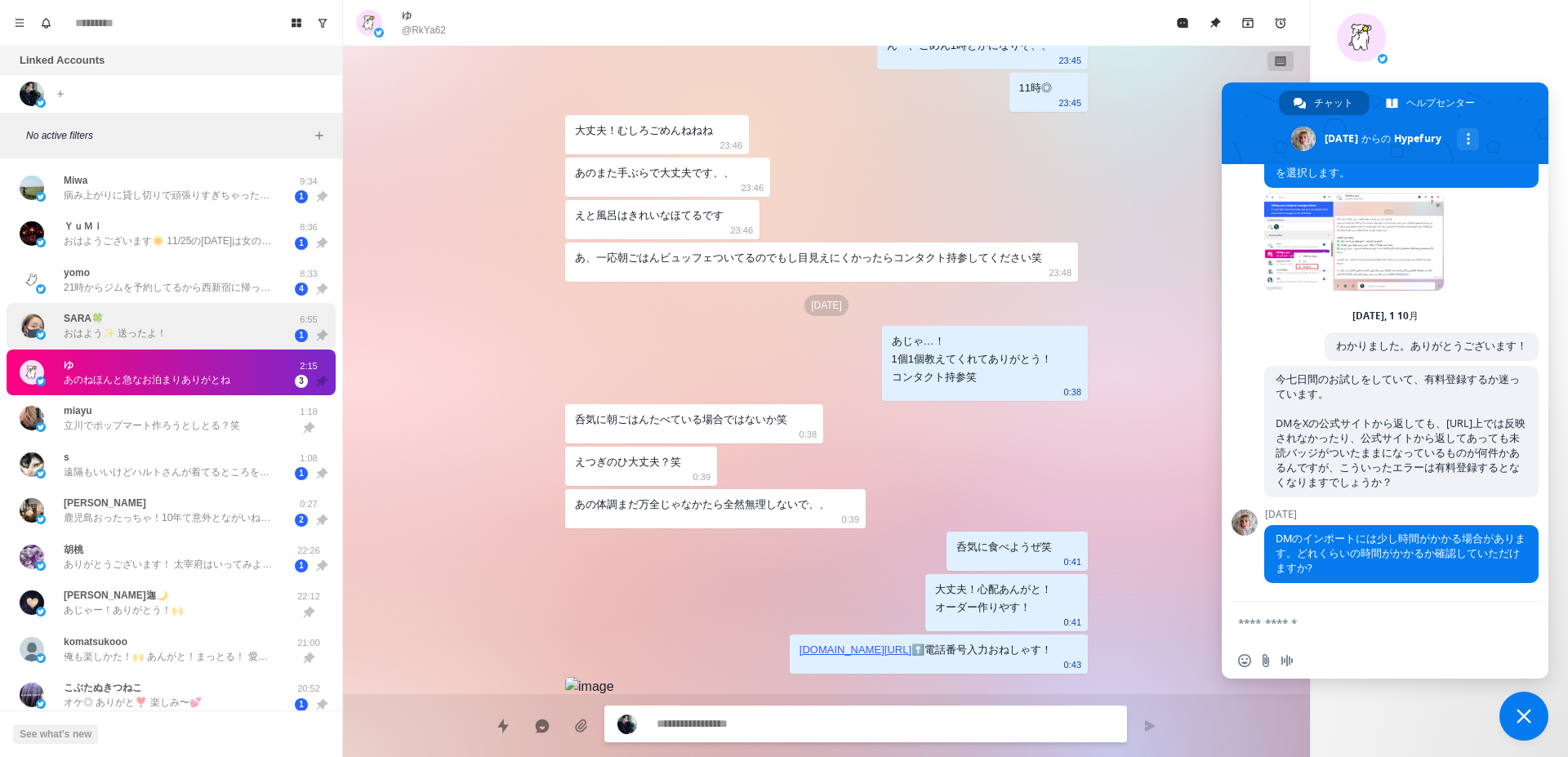
click at [82, 313] on p "SARA🍀" at bounding box center [83, 318] width 40 height 15
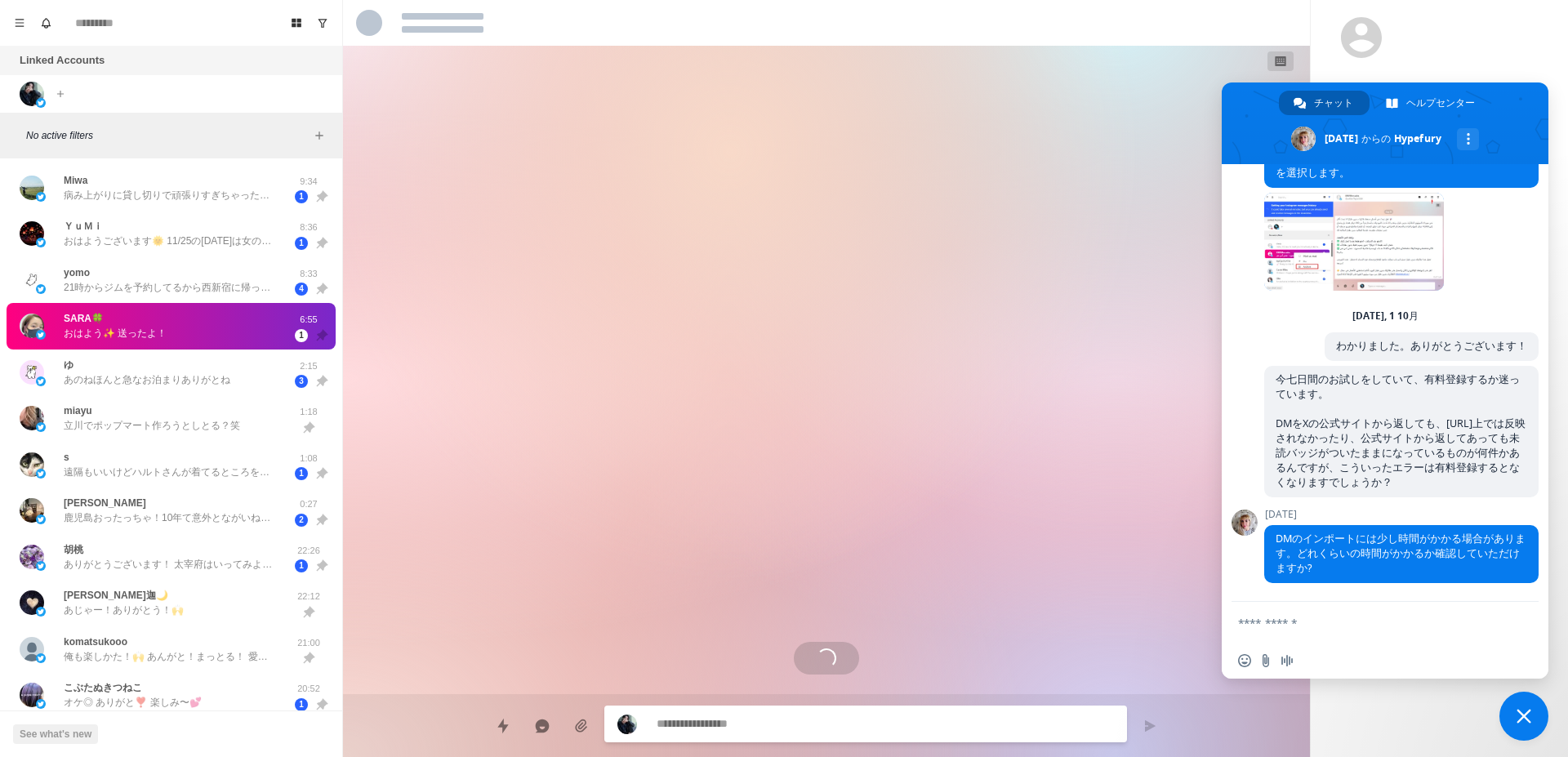
scroll to position [613, 0]
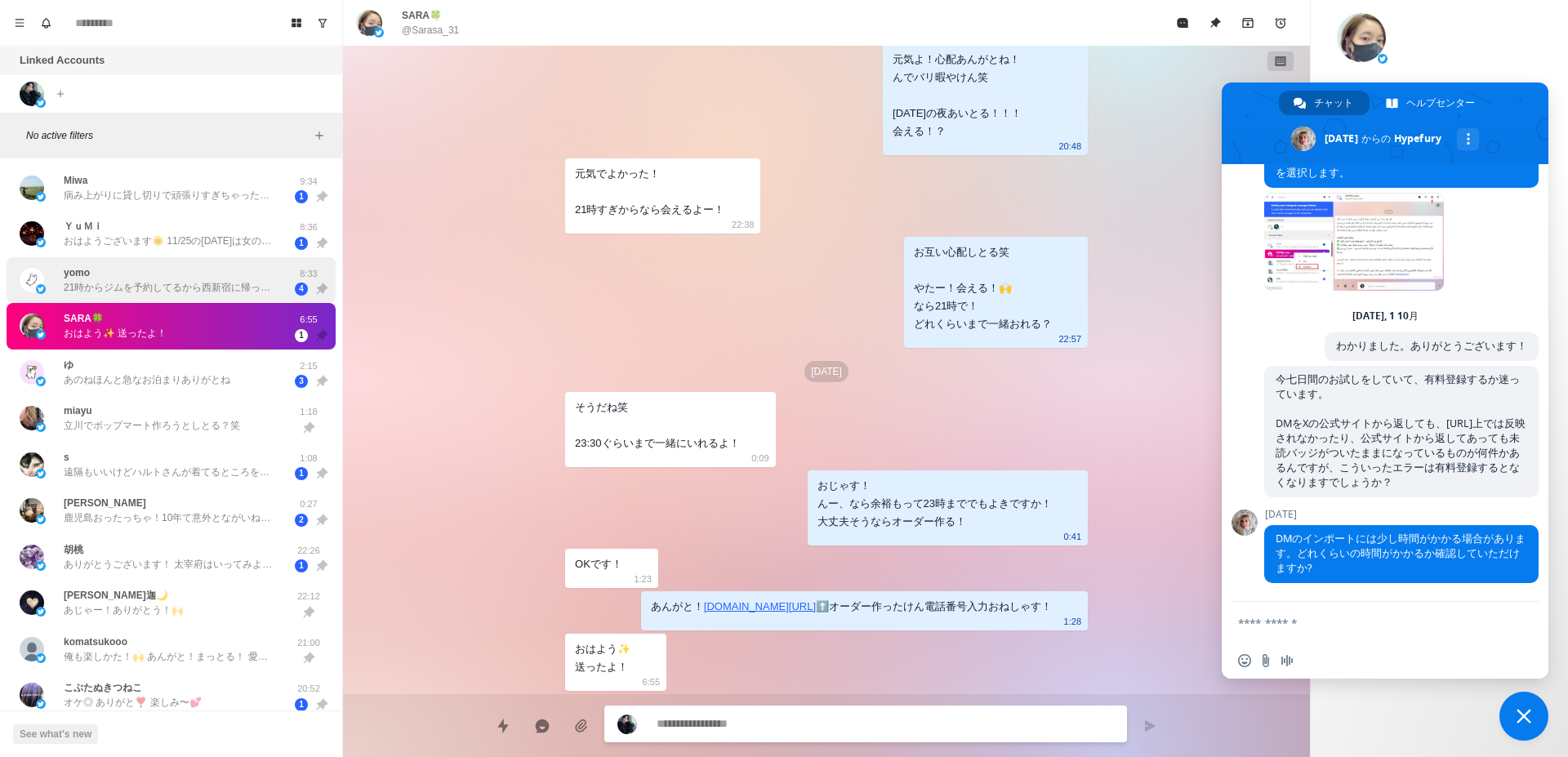
click at [177, 299] on div "yomo 21時からジムを予約してるから西新宿に帰ってきときたいんだけど ピューロ自体営業時間が17時までだから十分間に合うかな〜って、4時間or5時間くらい…" at bounding box center [171, 280] width 329 height 46
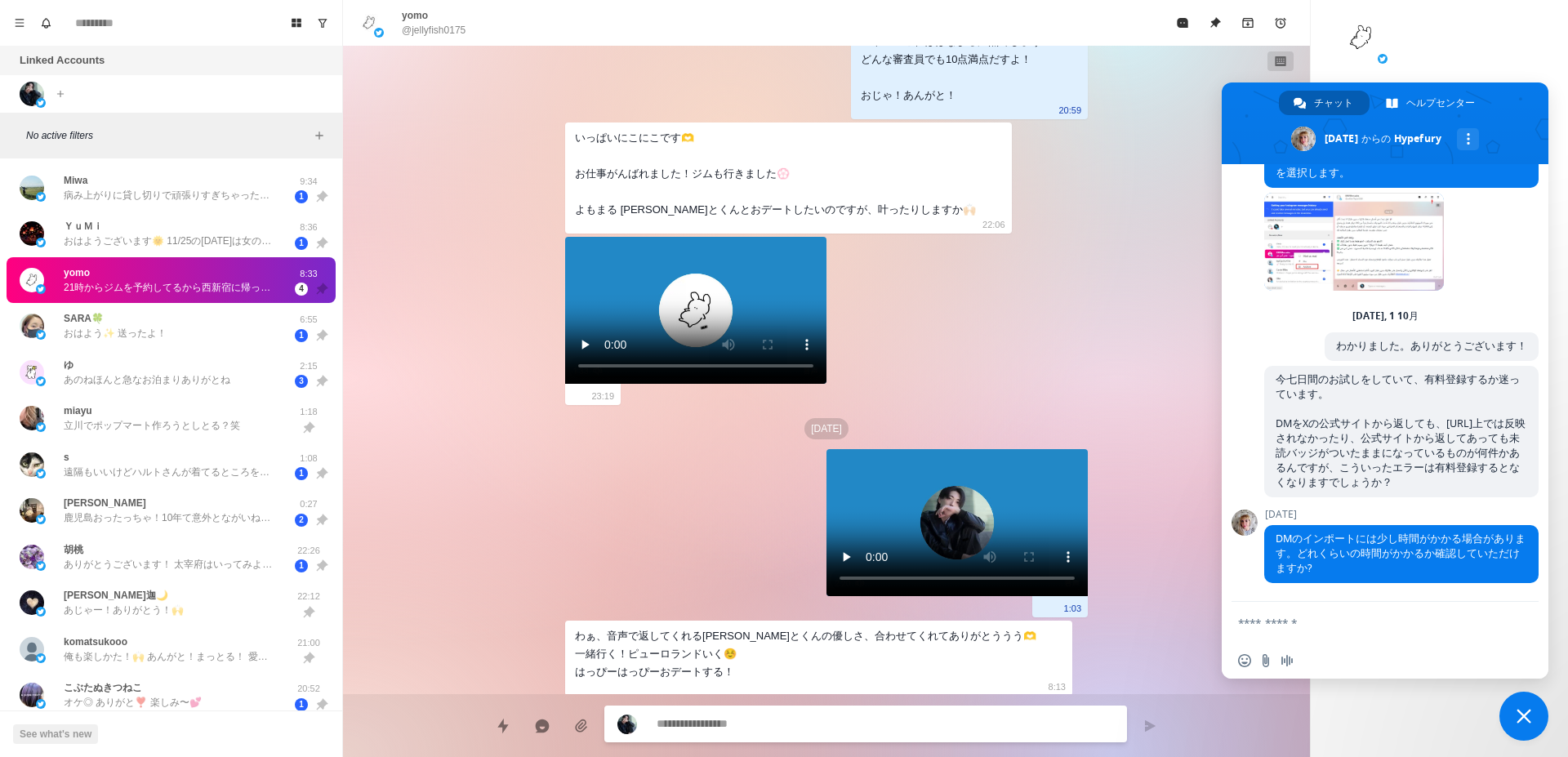
scroll to position [4558, 0]
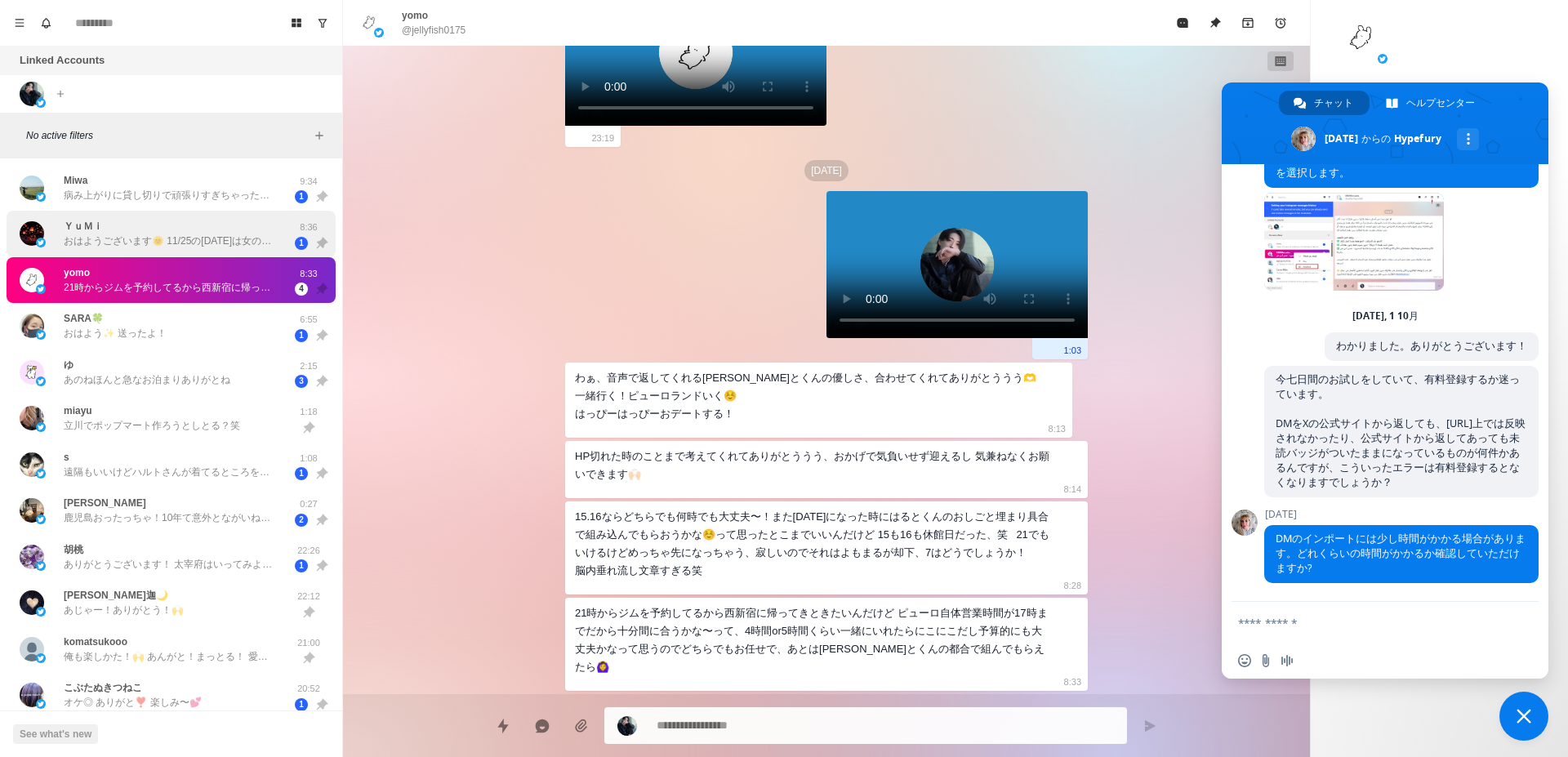
click at [98, 240] on p "おはようございます🌞 11/25の[DATE]は女の子の日と被るかもしれないので他の日にちにしてもらえると安心かもです！ タメ語全然いいですよ！私もタメ語でい…" at bounding box center [170, 241] width 213 height 15
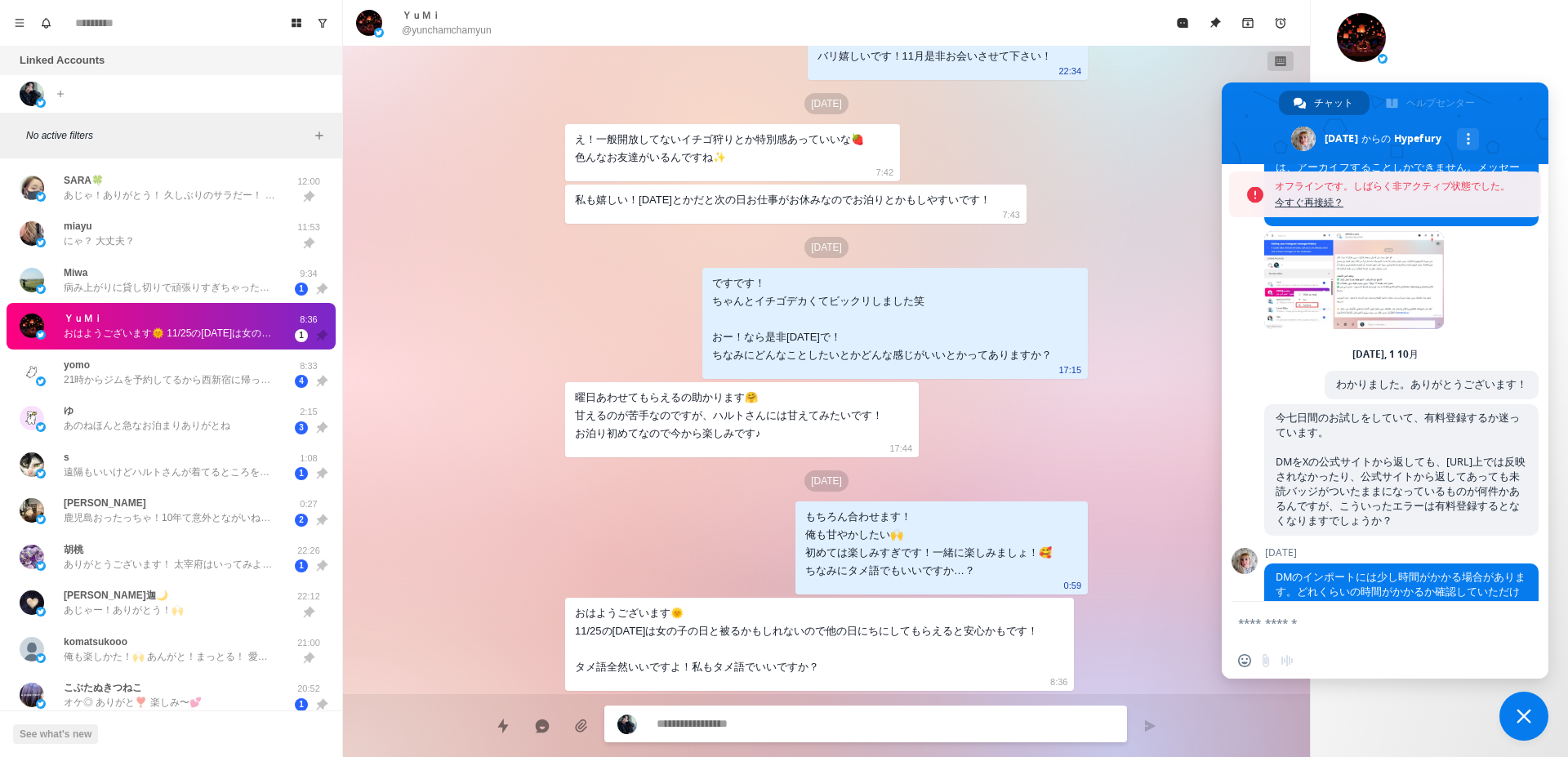
scroll to position [346, 0]
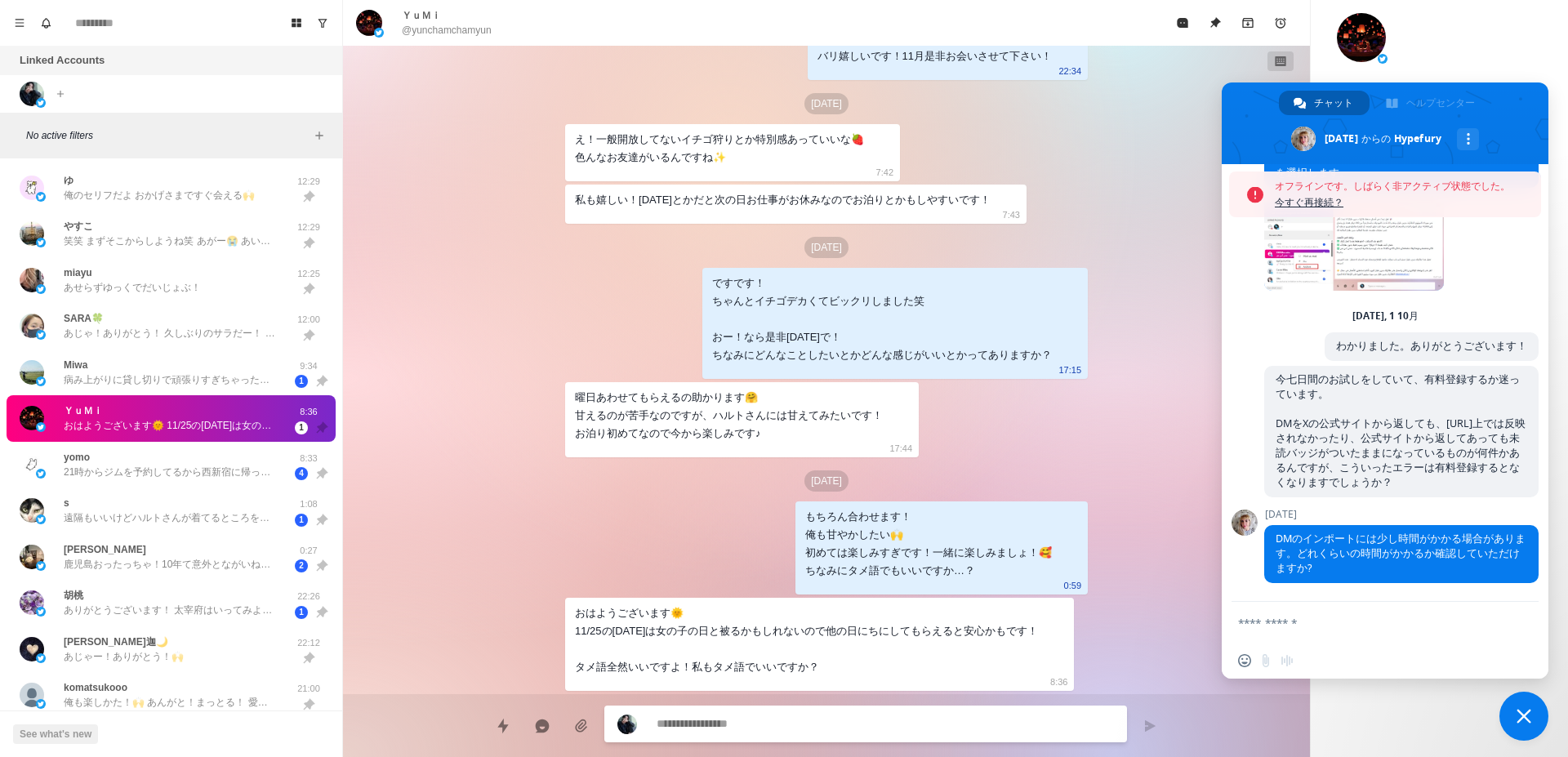
type textarea "*"
